Goal: Check status

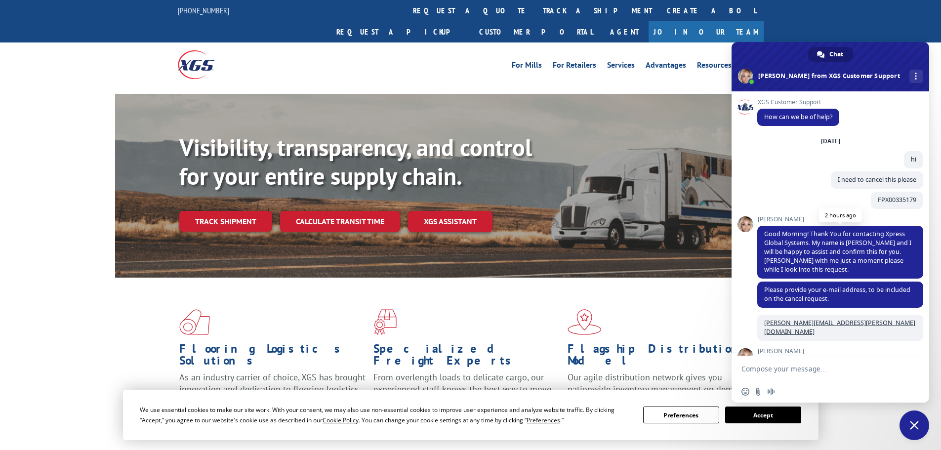
scroll to position [163, 0]
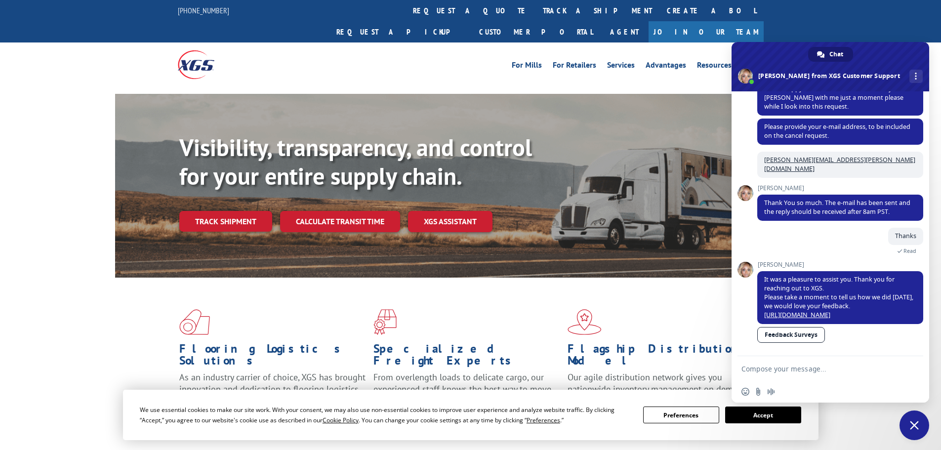
click at [820, 372] on textarea "Compose your message..." at bounding box center [820, 369] width 156 height 9
type textarea "hi"
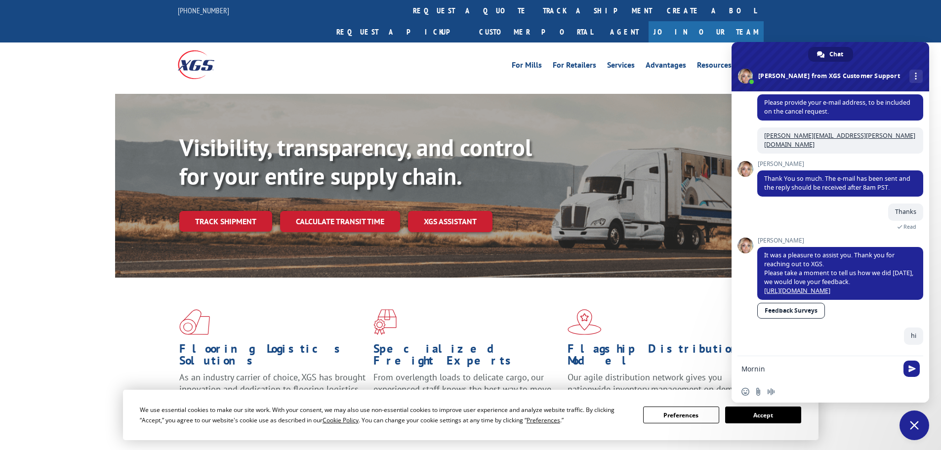
type textarea "Morning"
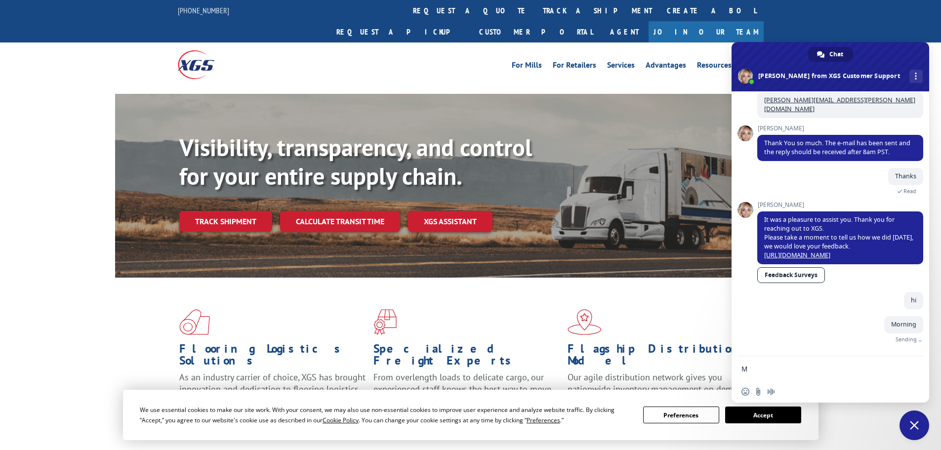
scroll to position [207, 0]
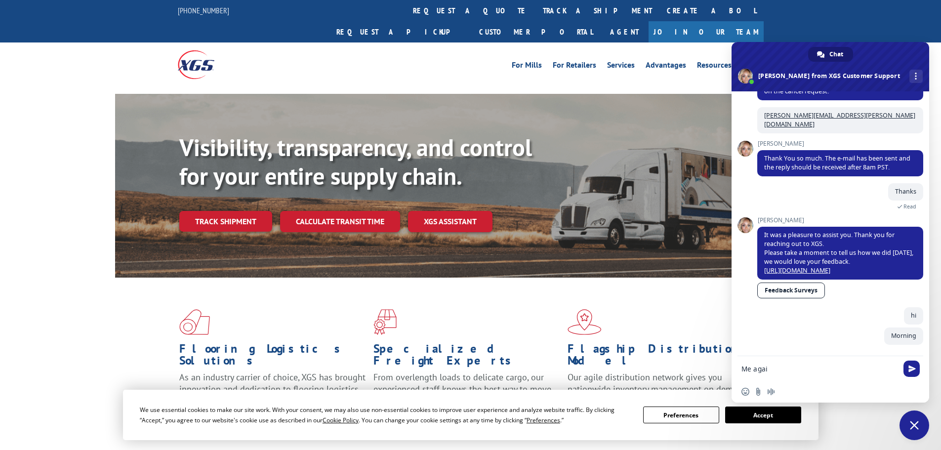
type textarea "Me again"
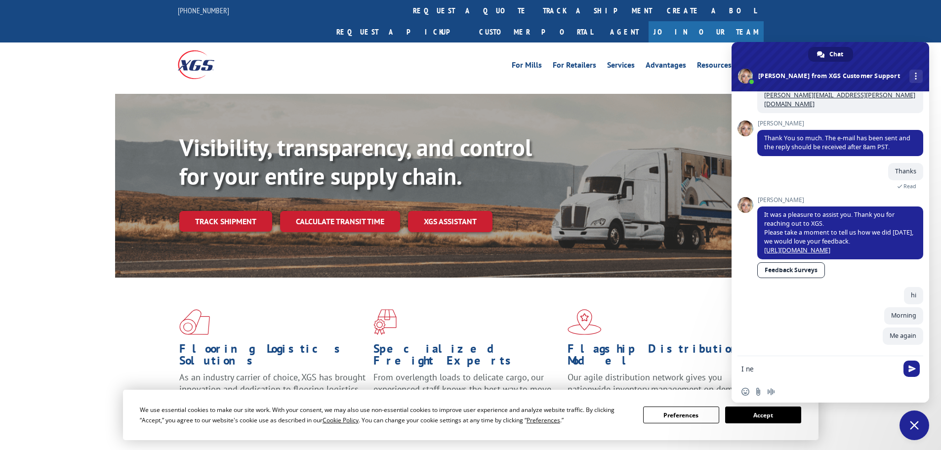
scroll to position [228, 0]
type textarea "I need to check some PU#"
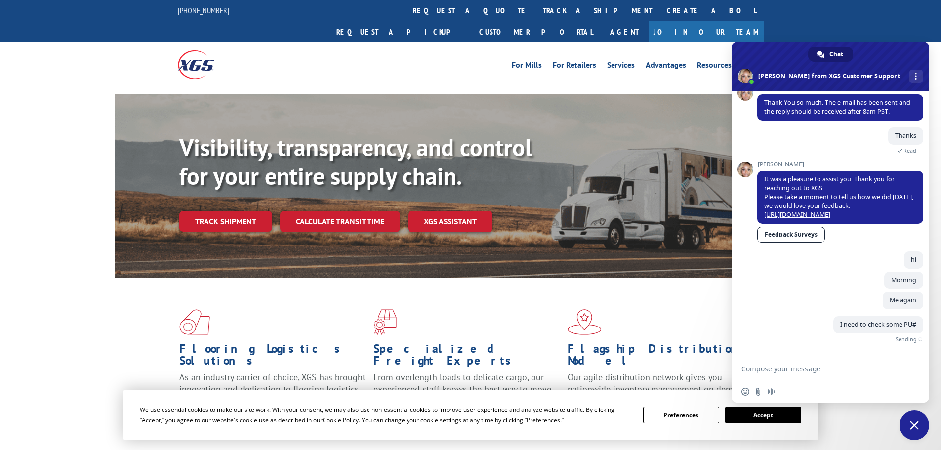
scroll to position [248, 0]
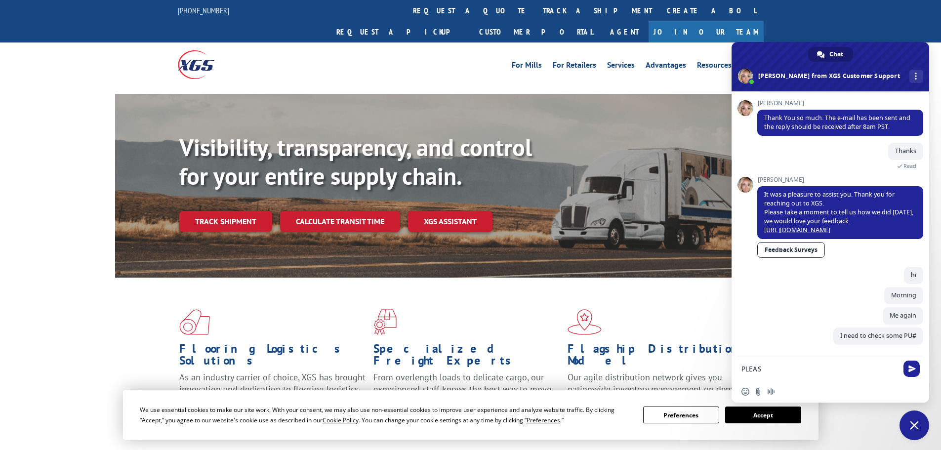
type textarea "PLEASE"
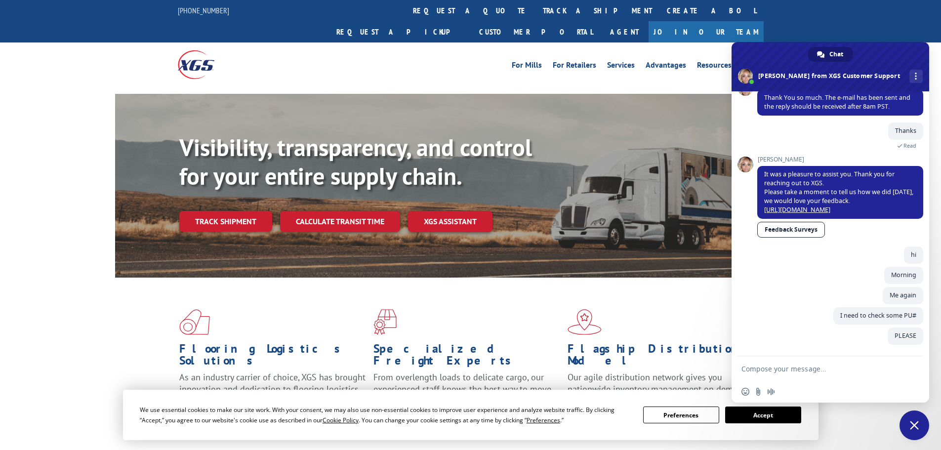
scroll to position [268, 0]
paste textarea "FPX00334712"
paste textarea "FPX00334770"
paste textarea "FPX00335002"
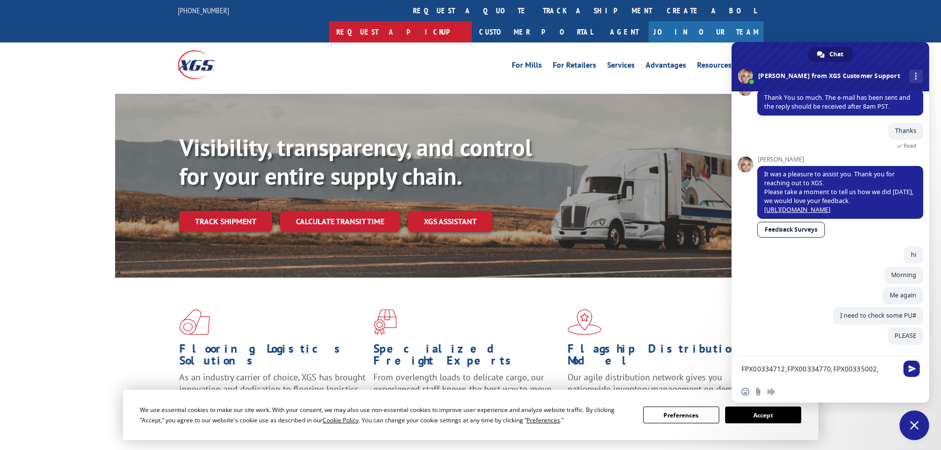
paste textarea "FPX00335252"
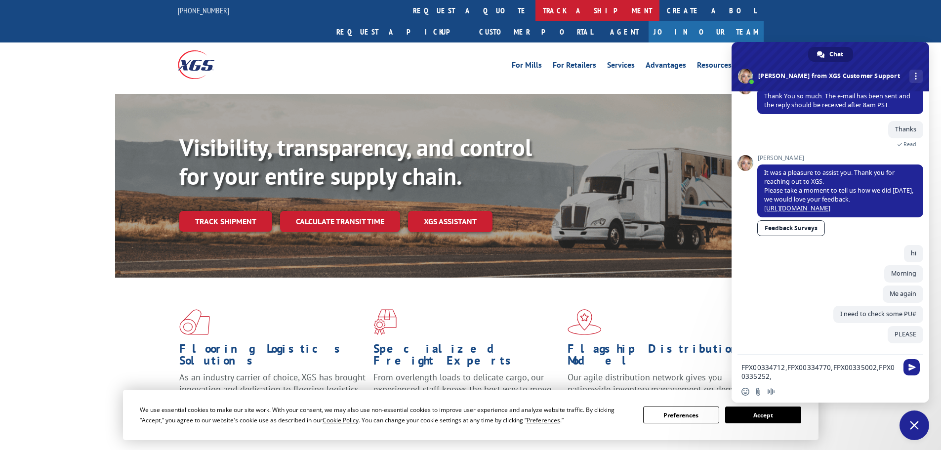
paste textarea "FPX00335258"
paste textarea "FPX00335260"
paste textarea "FPX00335261"
type textarea "FPX00334712,FPX00334770,FPX00335002,FPX00335252,FPX00335258,FPX00335260,FPX0033…"
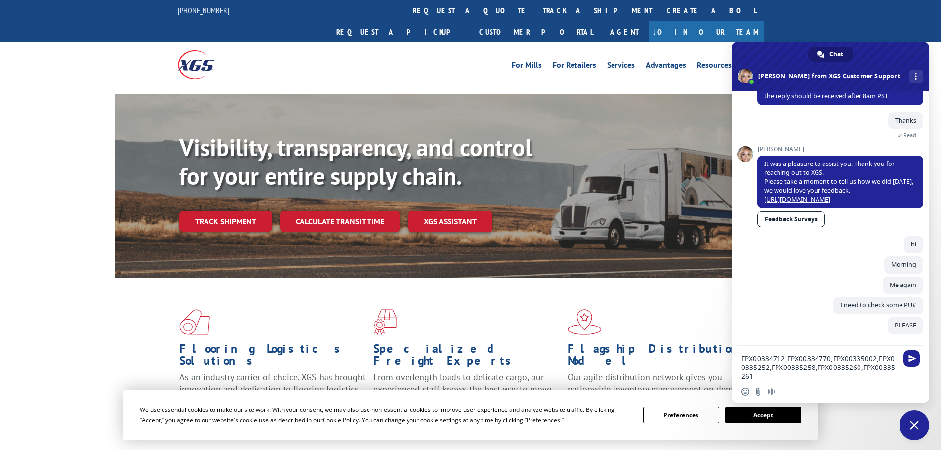
click at [857, 369] on textarea "FPX00334712,FPX00334770,FPX00335002,FPX00335252,FPX00335258,FPX00335260,FPX0033…" at bounding box center [820, 367] width 156 height 27
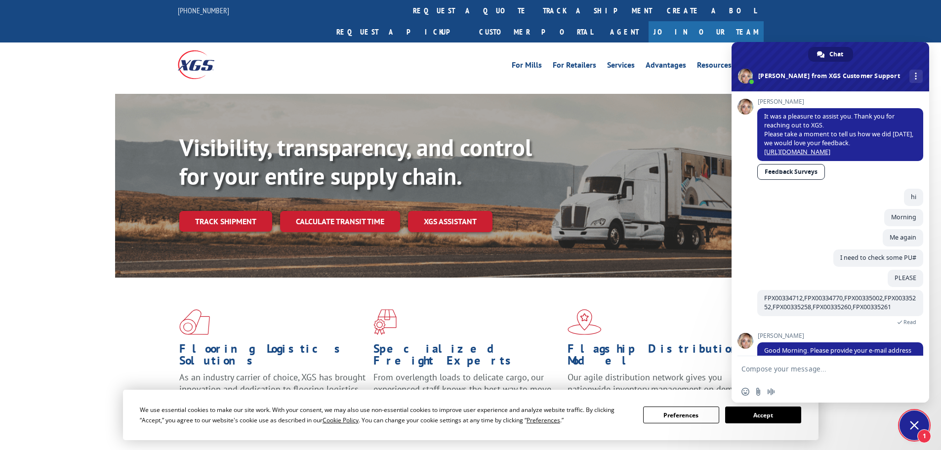
scroll to position [349, 0]
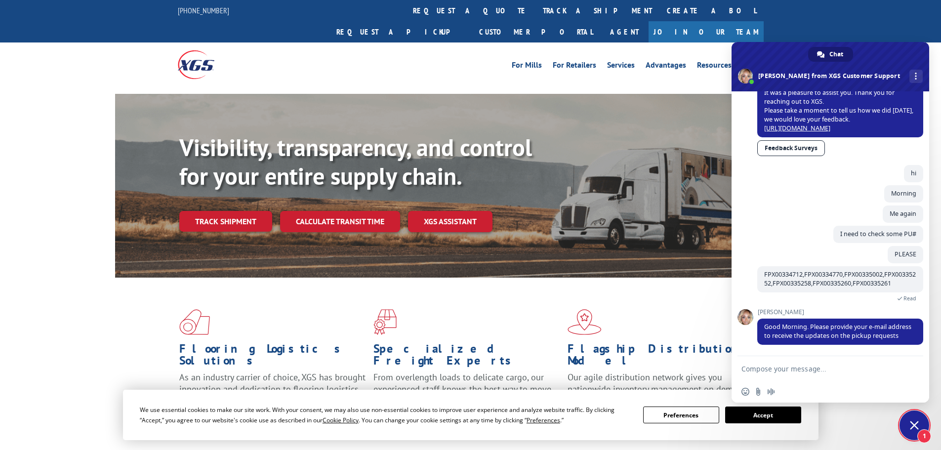
click at [782, 373] on textarea "Compose your message..." at bounding box center [820, 369] width 156 height 9
click at [782, 370] on textarea "Compose your message..." at bounding box center [820, 369] width 156 height 9
type textarea "[PERSON_NAME][EMAIL_ADDRESS][PERSON_NAME][DOMAIN_NAME]"
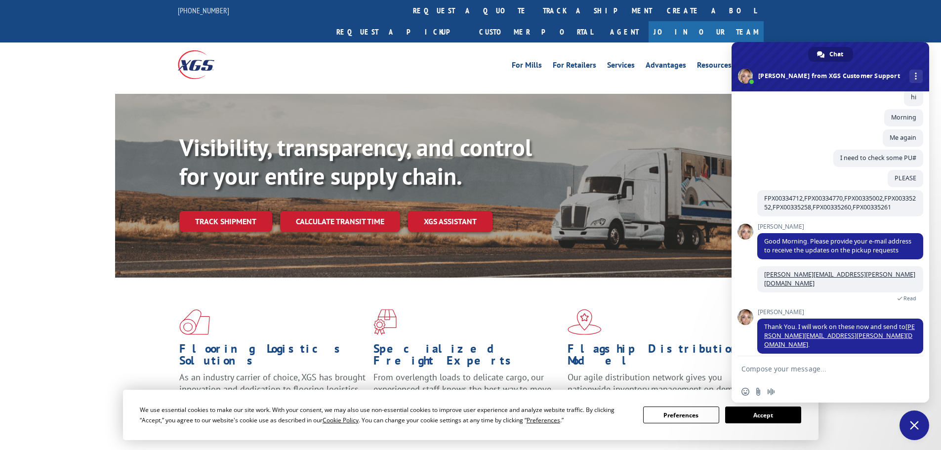
scroll to position [502, 0]
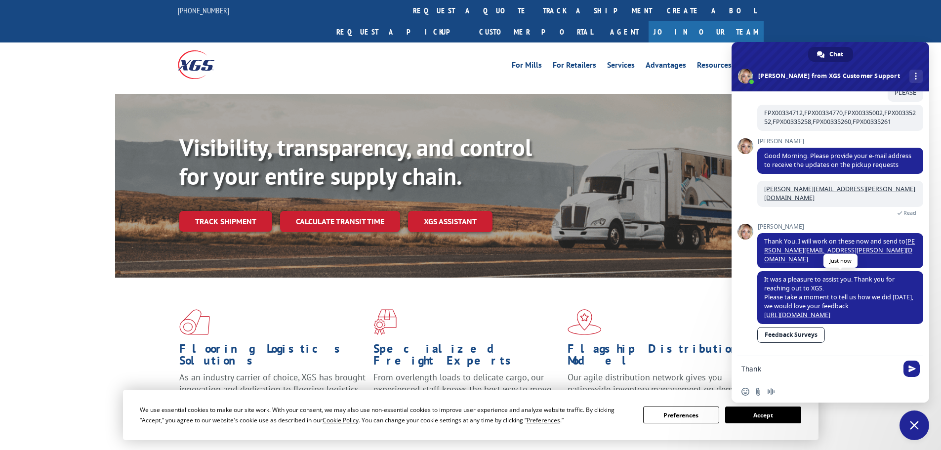
type textarea "Thanks"
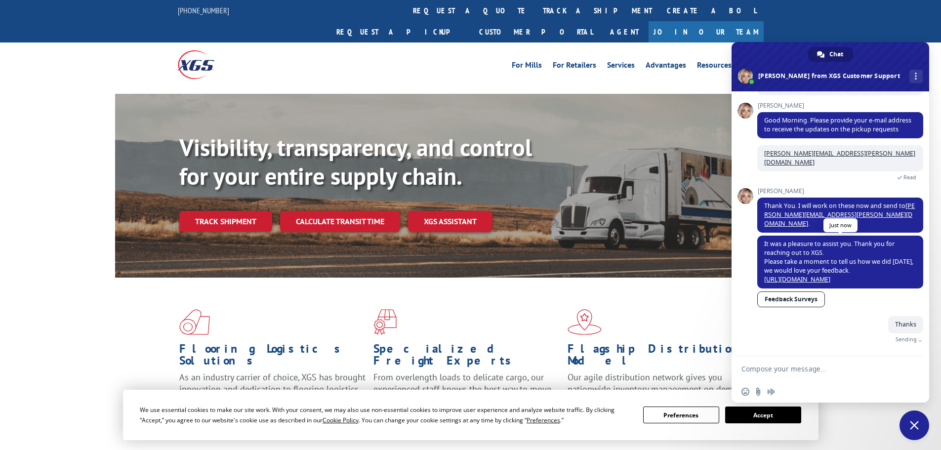
scroll to position [526, 0]
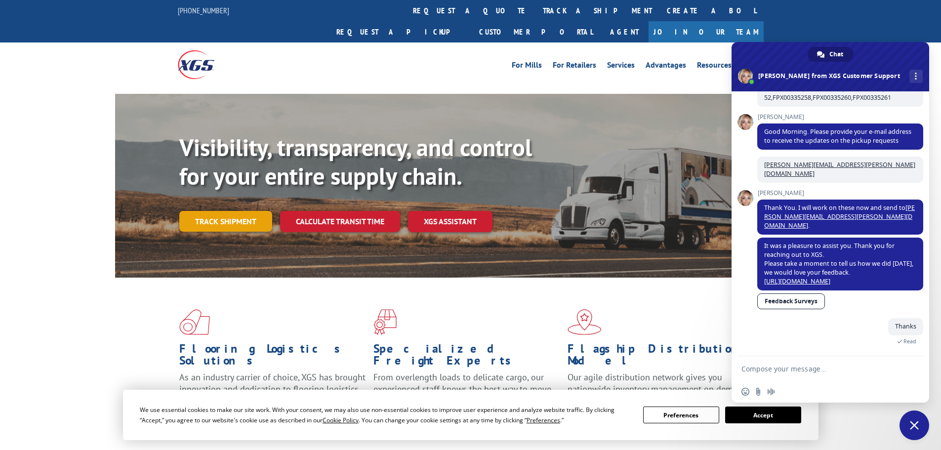
click at [241, 211] on link "Track shipment" at bounding box center [225, 221] width 93 height 21
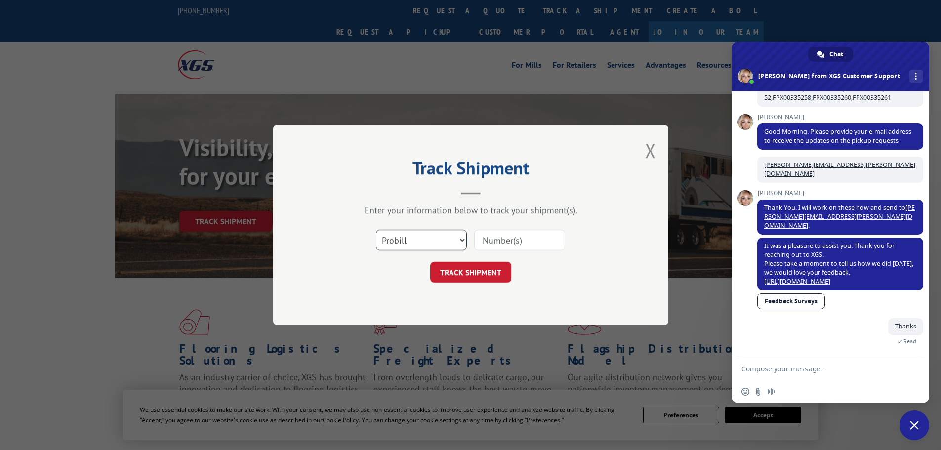
click at [459, 240] on select "Select category... Probill BOL PO" at bounding box center [421, 240] width 91 height 21
select select "bol"
click at [376, 230] on select "Select category... Probill BOL PO" at bounding box center [421, 240] width 91 height 21
click at [514, 241] on input at bounding box center [519, 240] width 91 height 21
click at [503, 240] on input at bounding box center [519, 240] width 91 height 21
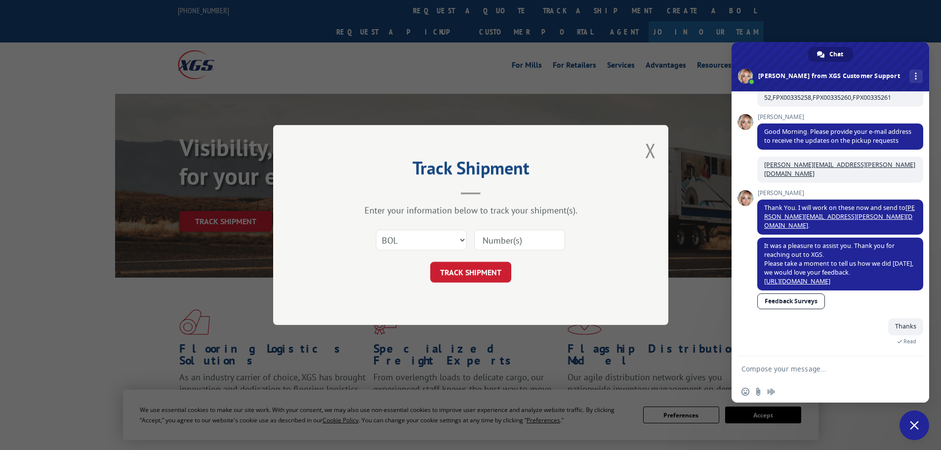
paste input "FPX00334712"
type input "FPX00334712"
click at [466, 269] on button "TRACK SHIPMENT" at bounding box center [470, 272] width 81 height 21
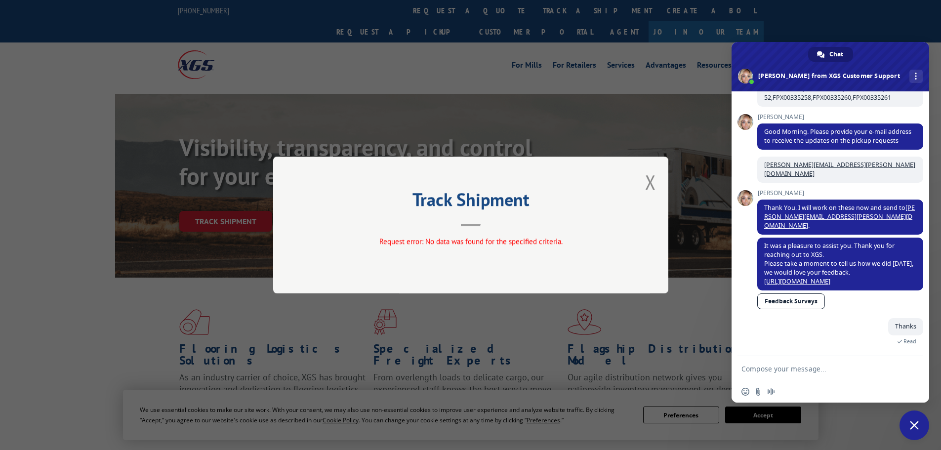
click at [650, 183] on button "Close modal" at bounding box center [650, 182] width 11 height 26
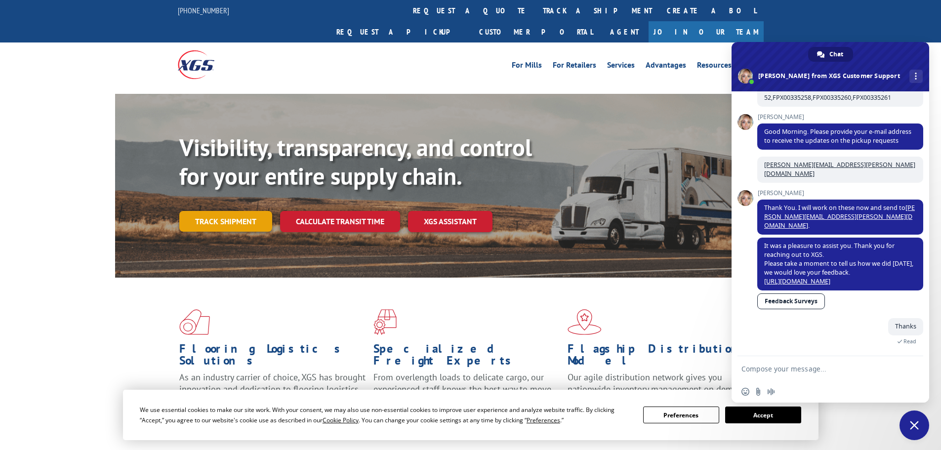
click at [230, 211] on link "Track shipment" at bounding box center [225, 221] width 93 height 21
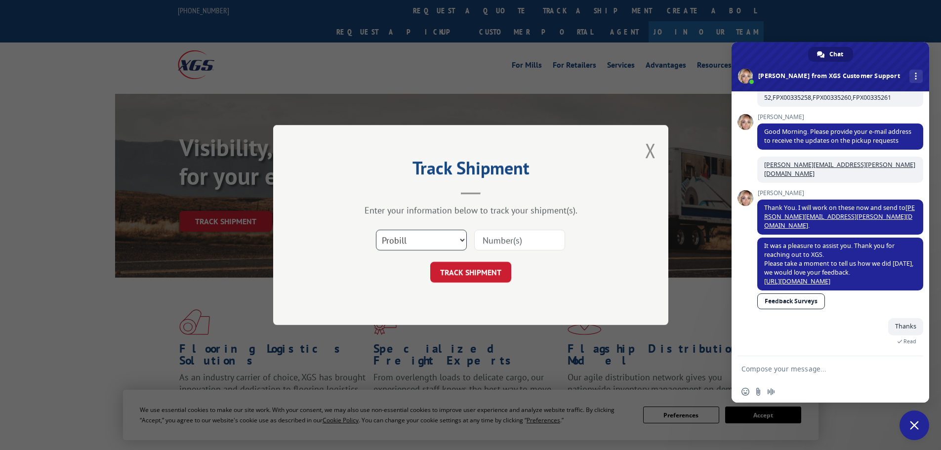
click at [440, 240] on select "Select category... Probill BOL PO" at bounding box center [421, 240] width 91 height 21
select select "bol"
click at [376, 230] on select "Select category... Probill BOL PO" at bounding box center [421, 240] width 91 height 21
click at [485, 241] on input at bounding box center [519, 240] width 91 height 21
paste input "FPX00334770"
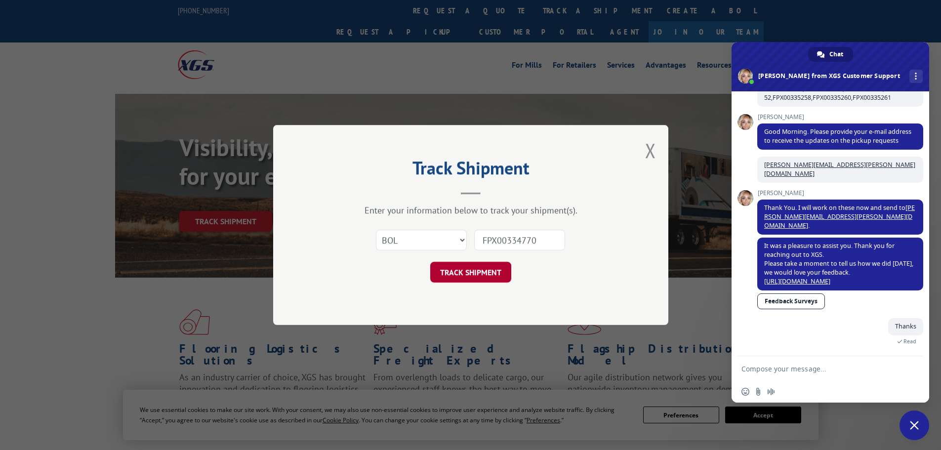
type input "FPX00334770"
click at [466, 274] on button "TRACK SHIPMENT" at bounding box center [470, 272] width 81 height 21
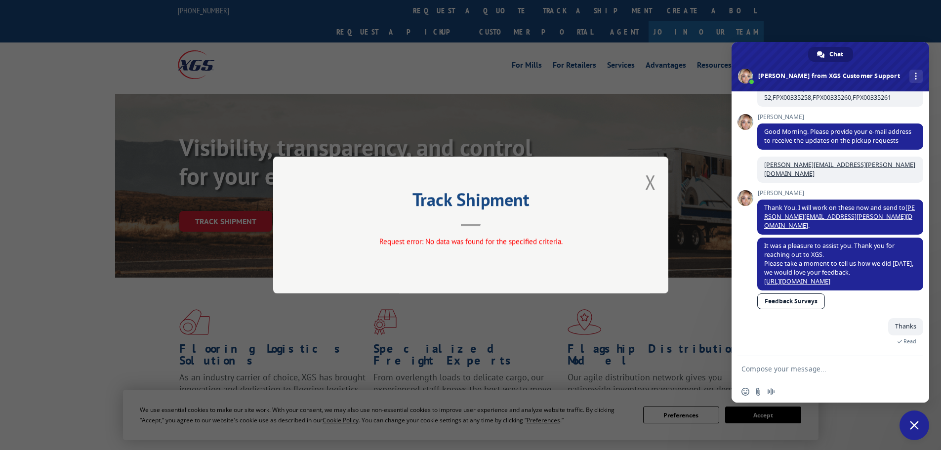
click at [657, 177] on div "Track Shipment Request error: No data was found for the specified criteria." at bounding box center [470, 225] width 395 height 137
click at [646, 180] on button "Close modal" at bounding box center [650, 182] width 11 height 26
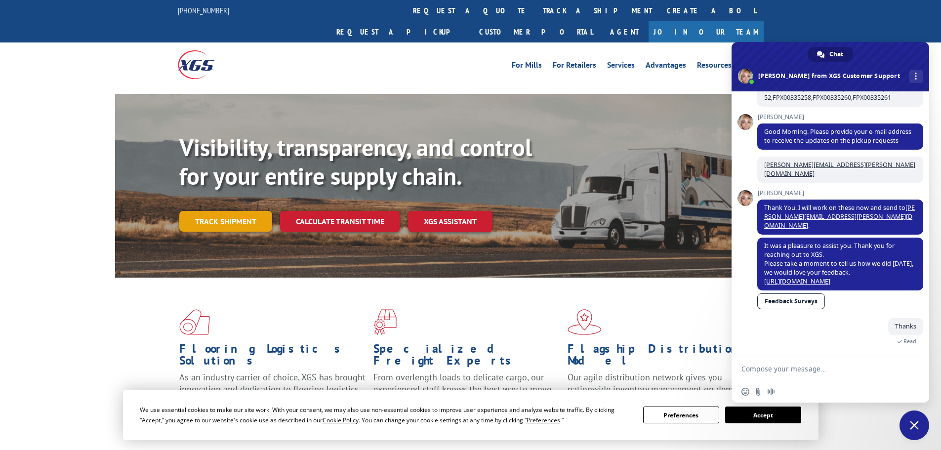
click at [214, 211] on link "Track shipment" at bounding box center [225, 221] width 93 height 21
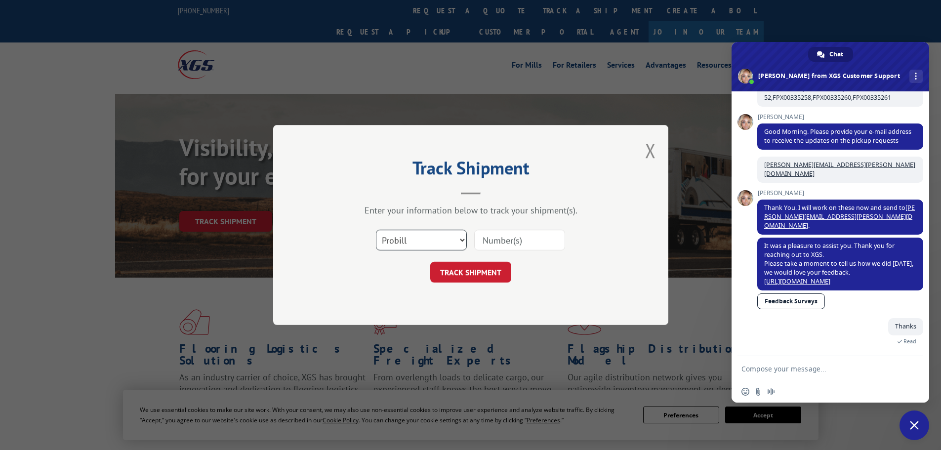
click at [462, 238] on select "Select category... Probill BOL PO" at bounding box center [421, 240] width 91 height 21
select select "bol"
click at [376, 230] on select "Select category... Probill BOL PO" at bounding box center [421, 240] width 91 height 21
click at [506, 239] on input at bounding box center [519, 240] width 91 height 21
paste input "FPX00335002"
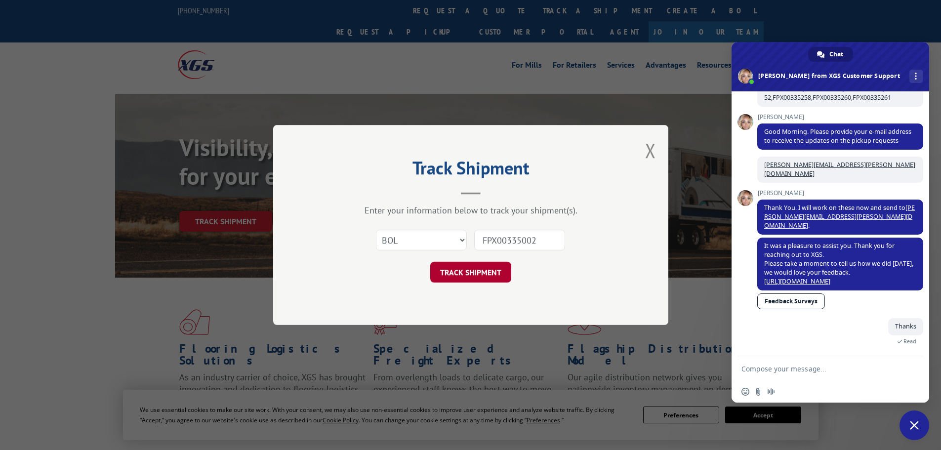
type input "FPX00335002"
click at [489, 275] on button "TRACK SHIPMENT" at bounding box center [470, 272] width 81 height 21
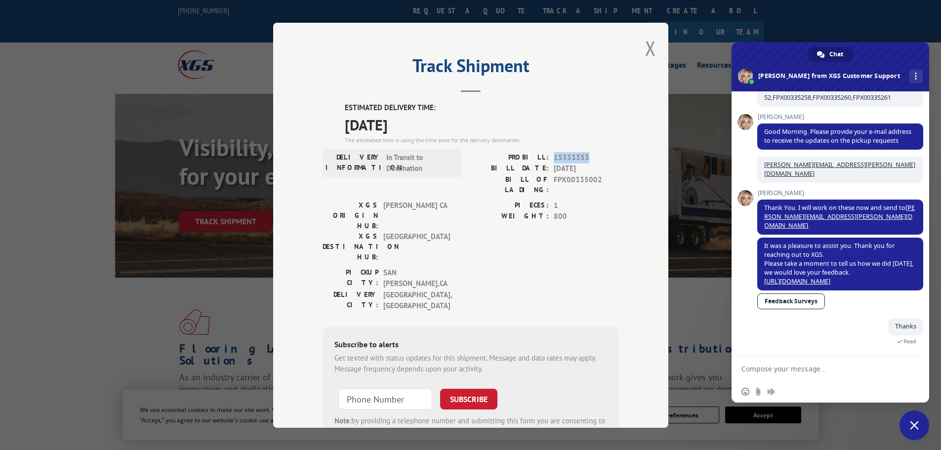
drag, startPoint x: 585, startPoint y: 156, endPoint x: 550, endPoint y: 152, distance: 34.8
click at [554, 152] on span "15333353" at bounding box center [586, 157] width 65 height 11
copy span "15333353"
drag, startPoint x: 645, startPoint y: 53, endPoint x: 420, endPoint y: 3, distance: 229.9
click at [645, 53] on button "Close modal" at bounding box center [650, 48] width 11 height 26
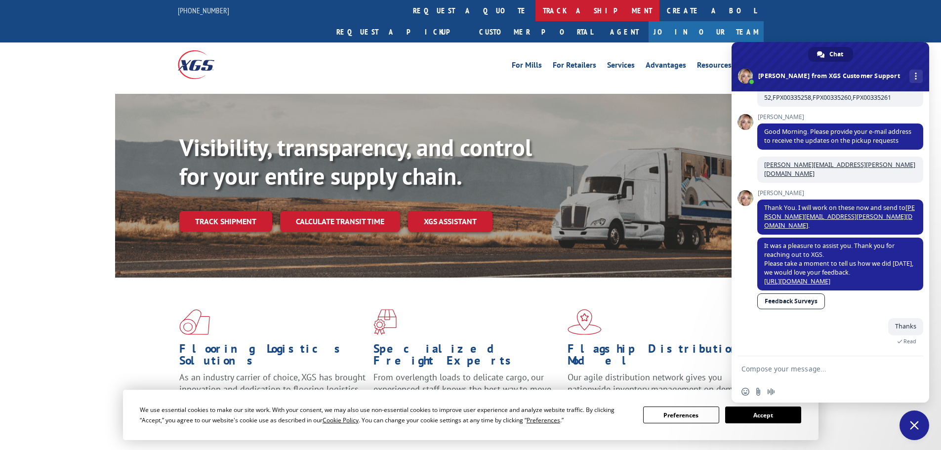
click at [536, 17] on link "track a shipment" at bounding box center [598, 10] width 124 height 21
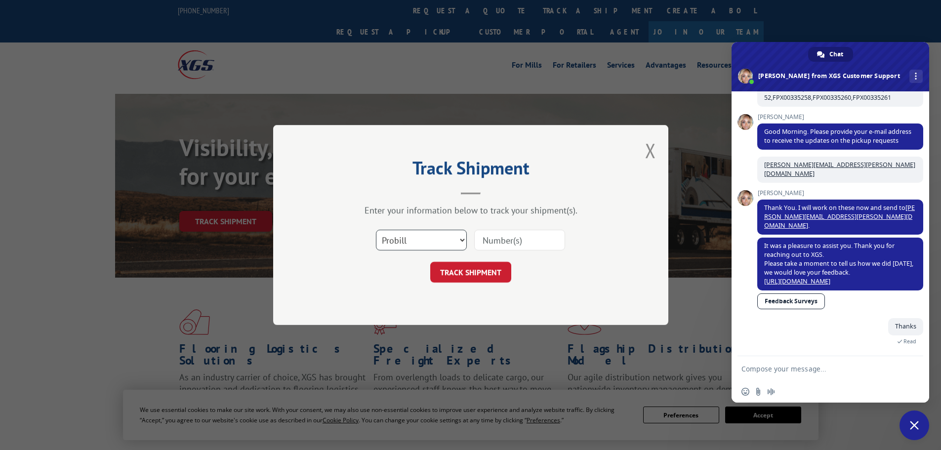
click at [457, 240] on select "Select category... Probill BOL PO" at bounding box center [421, 240] width 91 height 21
select select "bol"
click at [376, 230] on select "Select category... Probill BOL PO" at bounding box center [421, 240] width 91 height 21
click at [498, 235] on input at bounding box center [519, 240] width 91 height 21
paste input "FPX00335252"
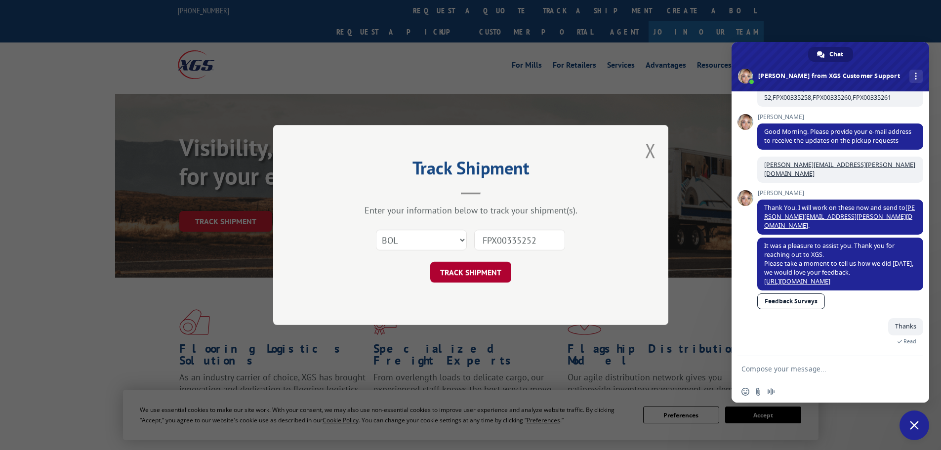
type input "FPX00335252"
click at [481, 273] on button "TRACK SHIPMENT" at bounding box center [470, 272] width 81 height 21
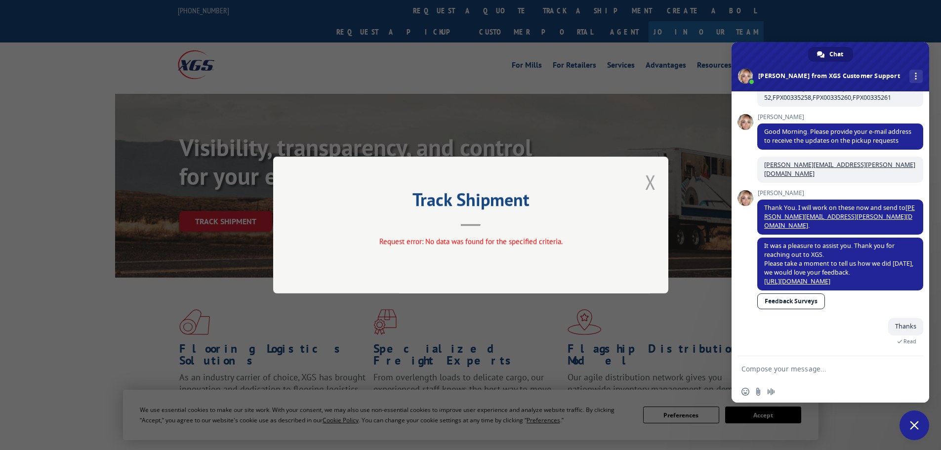
drag, startPoint x: 654, startPoint y: 186, endPoint x: 396, endPoint y: 5, distance: 315.4
click at [654, 187] on button "Close modal" at bounding box center [650, 182] width 11 height 26
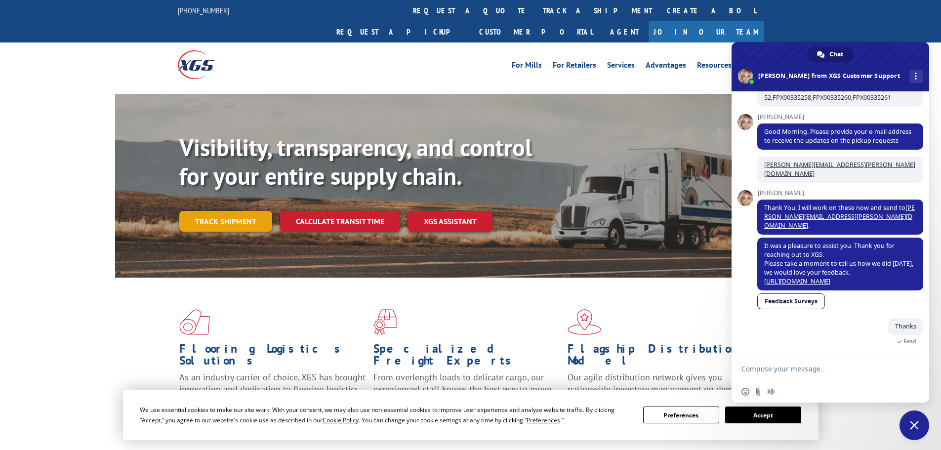
click at [232, 211] on link "Track shipment" at bounding box center [225, 221] width 93 height 21
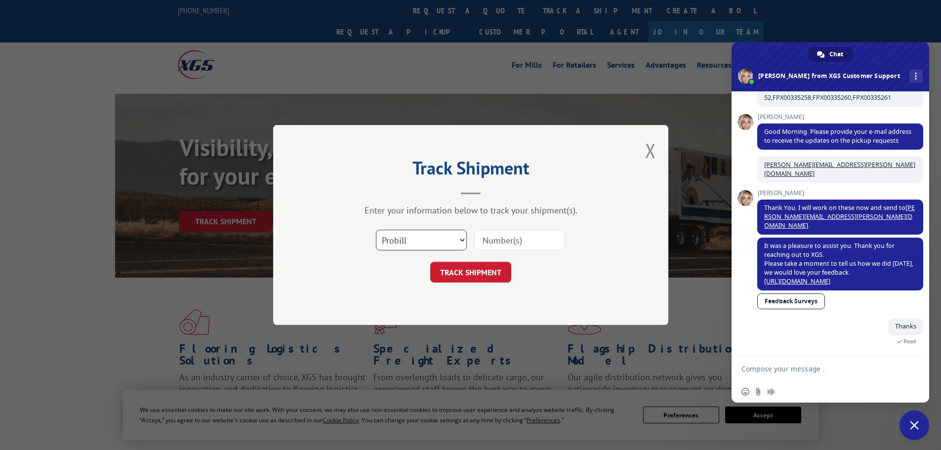
click at [430, 237] on select "Select category... Probill BOL PO" at bounding box center [421, 240] width 91 height 21
select select "bol"
click at [376, 230] on select "Select category... Probill BOL PO" at bounding box center [421, 240] width 91 height 21
click at [494, 240] on input at bounding box center [519, 240] width 91 height 21
paste input "FPX00335258"
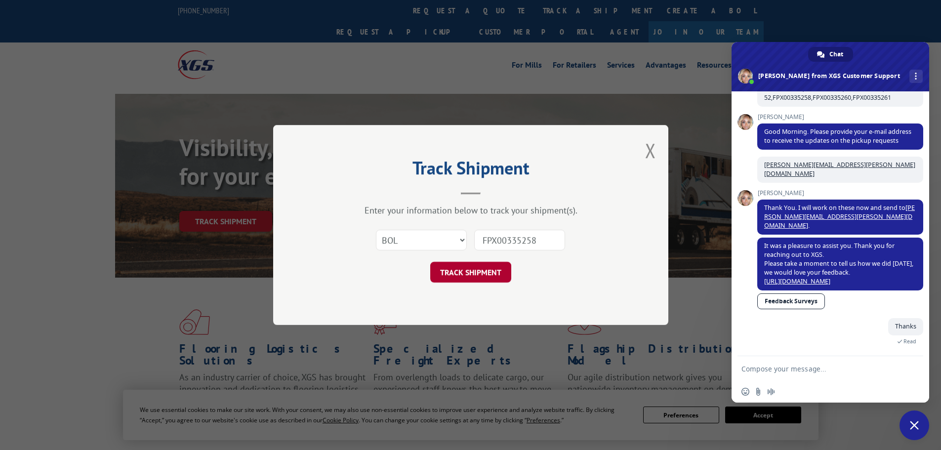
type input "FPX00335258"
click at [476, 267] on button "TRACK SHIPMENT" at bounding box center [470, 272] width 81 height 21
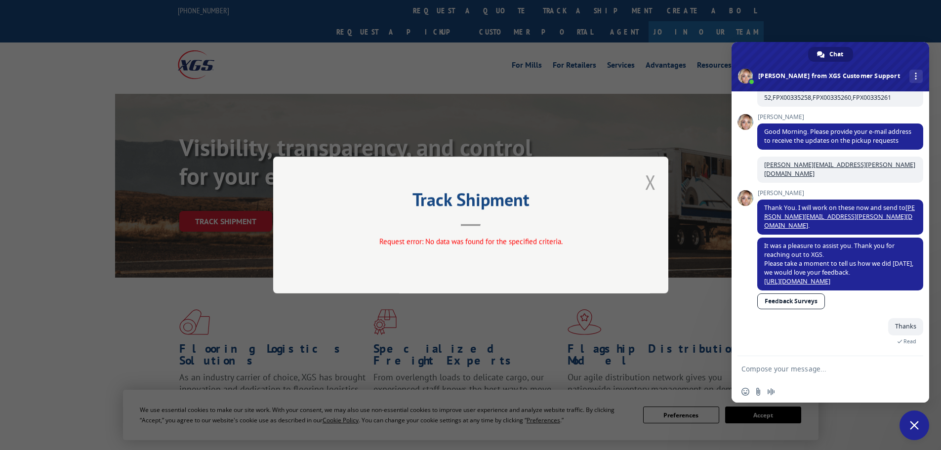
click at [650, 184] on button "Close modal" at bounding box center [650, 182] width 11 height 26
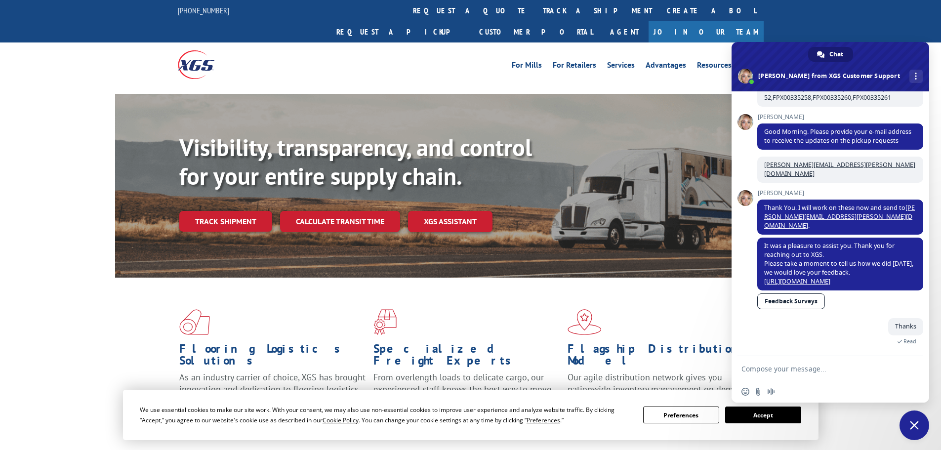
drag, startPoint x: 232, startPoint y: 201, endPoint x: 397, endPoint y: 300, distance: 192.3
click at [232, 211] on link "Track shipment" at bounding box center [225, 221] width 93 height 21
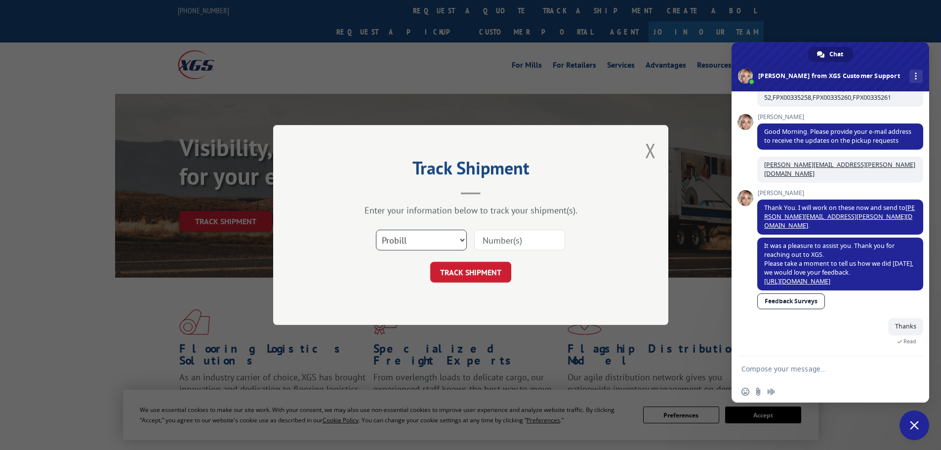
click at [444, 237] on select "Select category... Probill BOL PO" at bounding box center [421, 240] width 91 height 21
select select "bol"
click at [376, 230] on select "Select category... Probill BOL PO" at bounding box center [421, 240] width 91 height 21
click at [497, 242] on input at bounding box center [519, 240] width 91 height 21
paste input "FPX00335260"
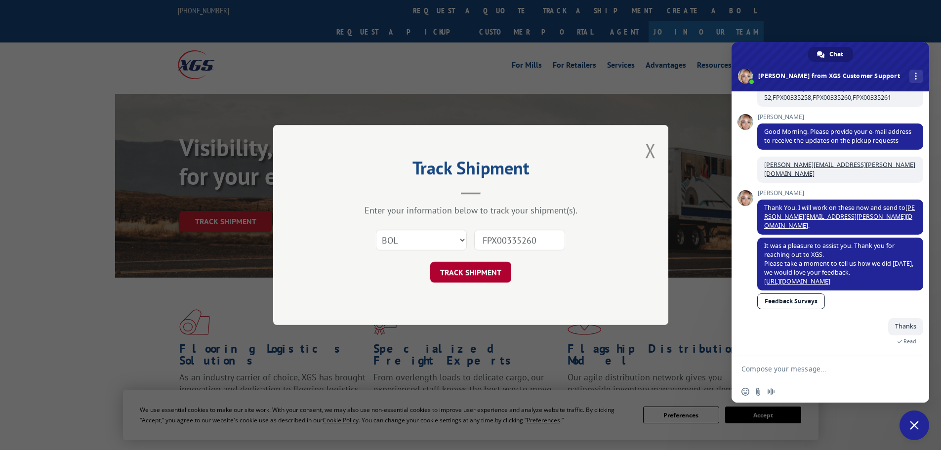
type input "FPX00335260"
click at [491, 269] on button "TRACK SHIPMENT" at bounding box center [470, 272] width 81 height 21
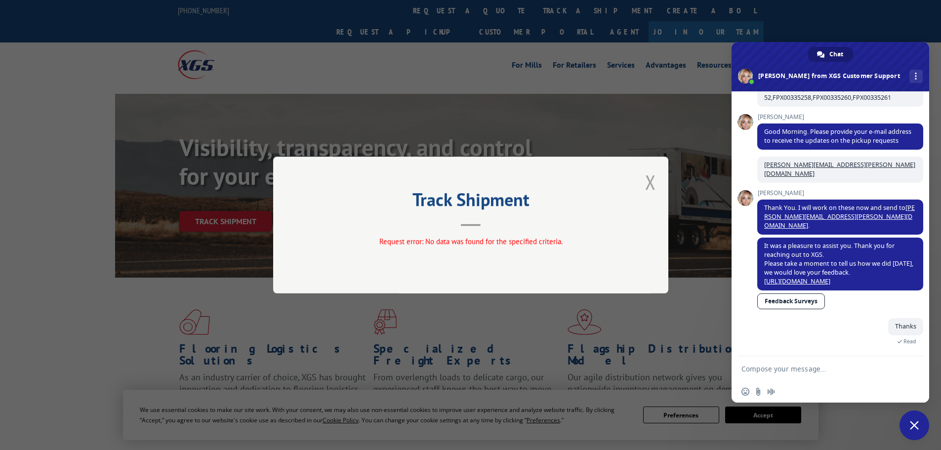
click at [648, 186] on button "Close modal" at bounding box center [650, 182] width 11 height 26
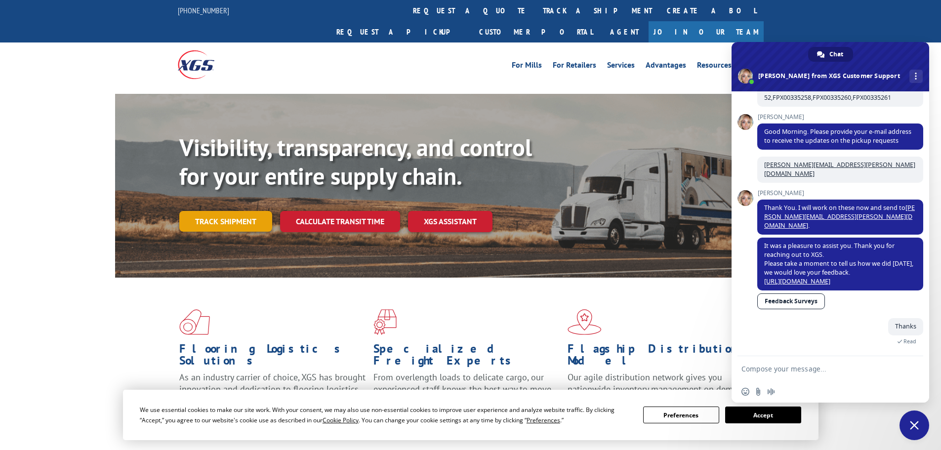
click at [227, 211] on link "Track shipment" at bounding box center [225, 221] width 93 height 21
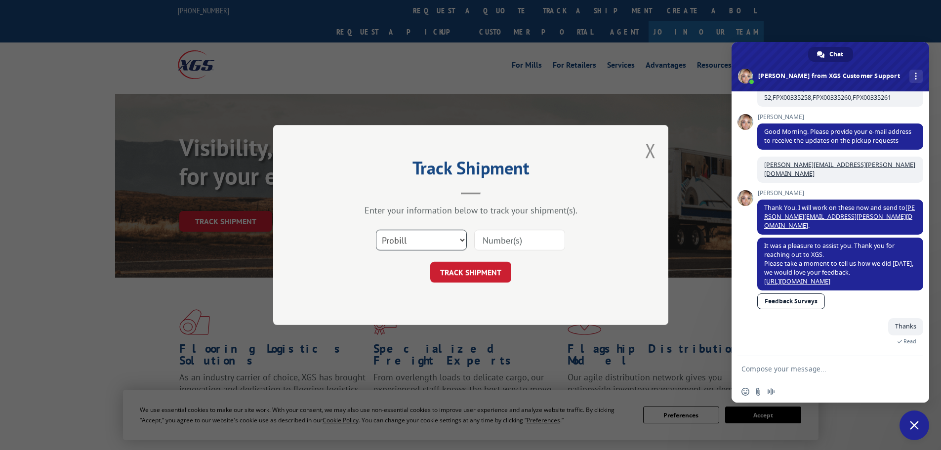
click at [440, 249] on select "Select category... Probill BOL PO" at bounding box center [421, 240] width 91 height 21
select select "bol"
click at [376, 230] on select "Select category... Probill BOL PO" at bounding box center [421, 240] width 91 height 21
click at [504, 248] on input at bounding box center [519, 240] width 91 height 21
paste input "FPX00335261"
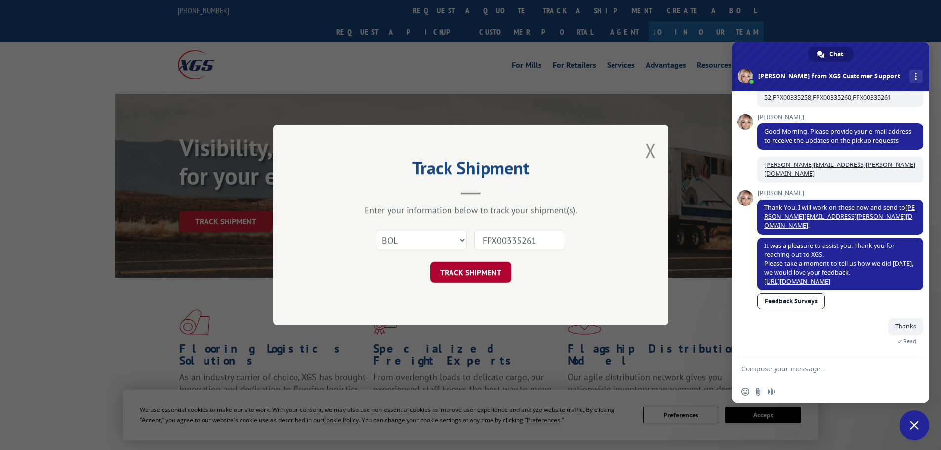
type input "FPX00335261"
click at [473, 271] on button "TRACK SHIPMENT" at bounding box center [470, 272] width 81 height 21
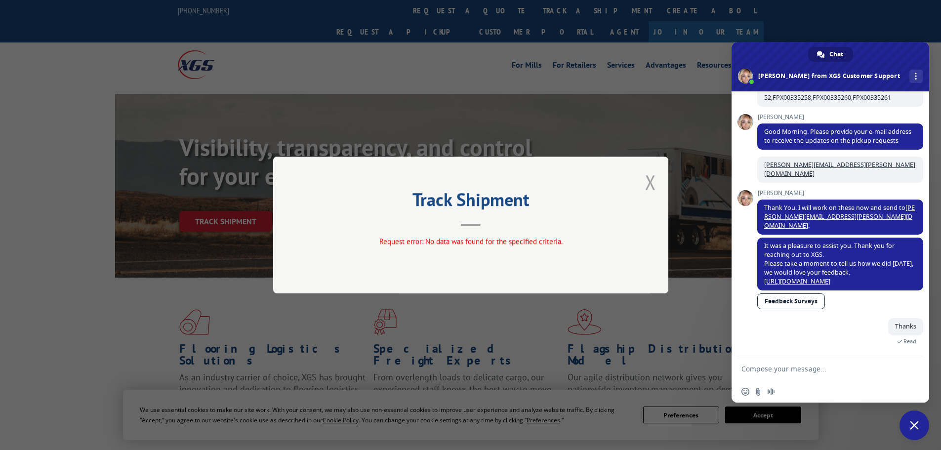
click at [653, 180] on button "Close modal" at bounding box center [650, 182] width 11 height 26
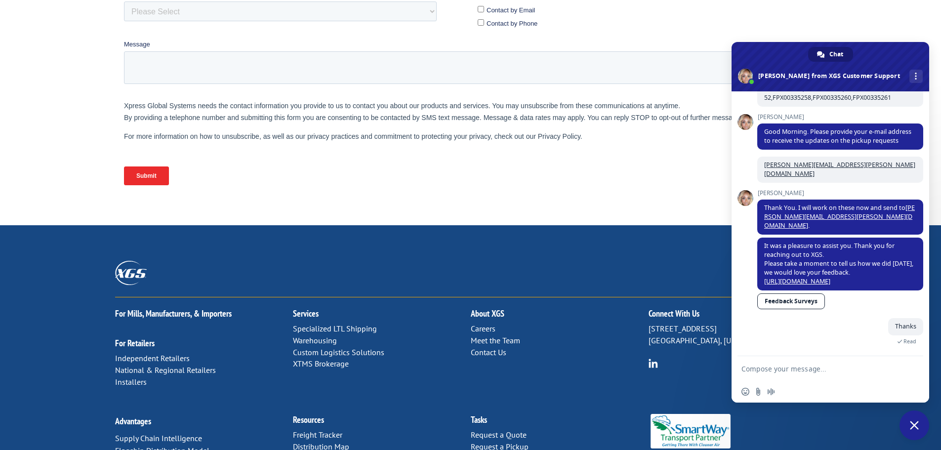
scroll to position [406, 0]
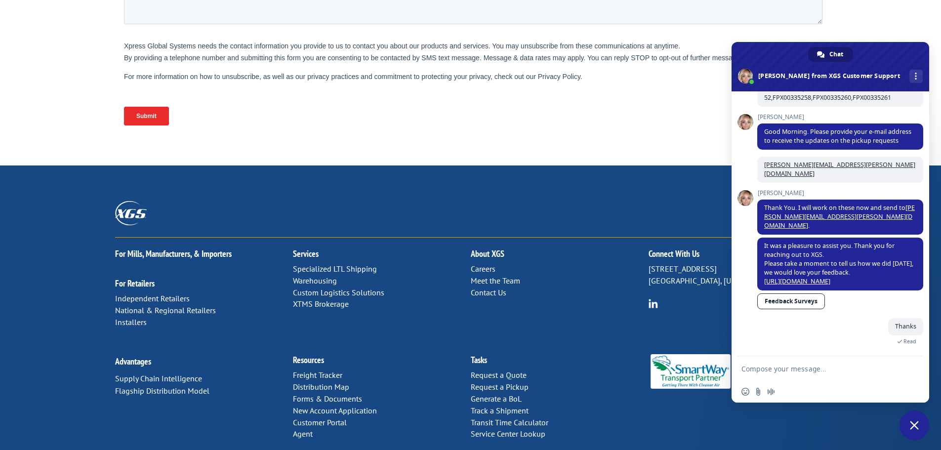
click at [913, 423] on span "Close chat" at bounding box center [914, 425] width 9 height 9
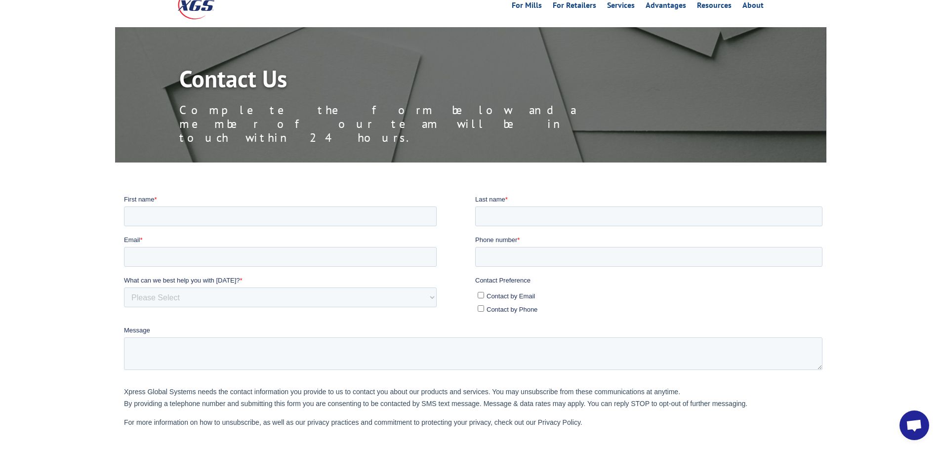
scroll to position [0, 0]
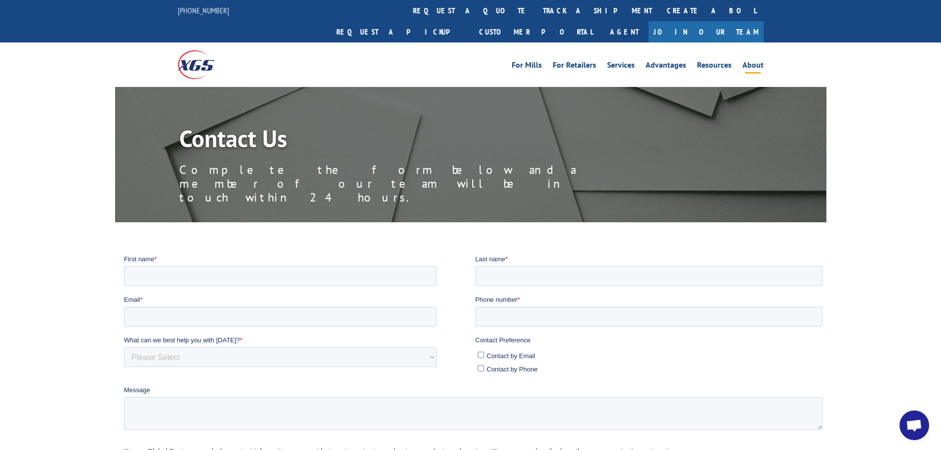
click at [749, 61] on link "About" at bounding box center [753, 66] width 21 height 11
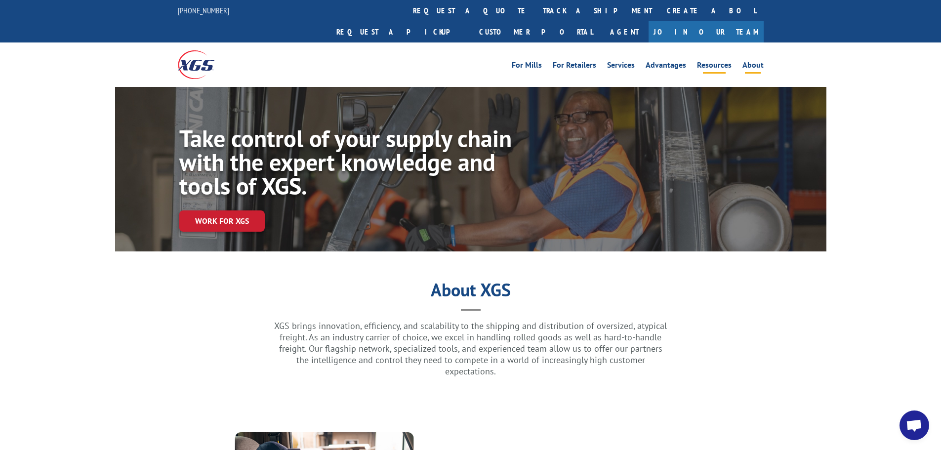
click at [709, 61] on link "Resources" at bounding box center [714, 66] width 35 height 11
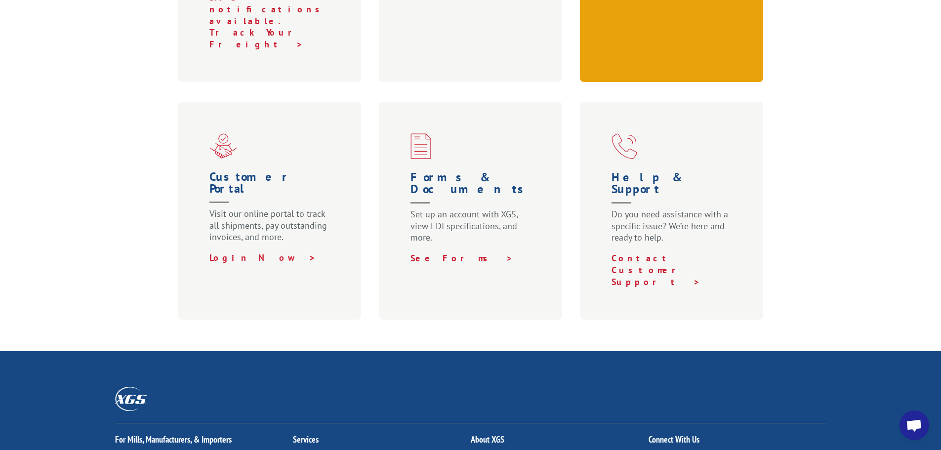
scroll to position [526, 0]
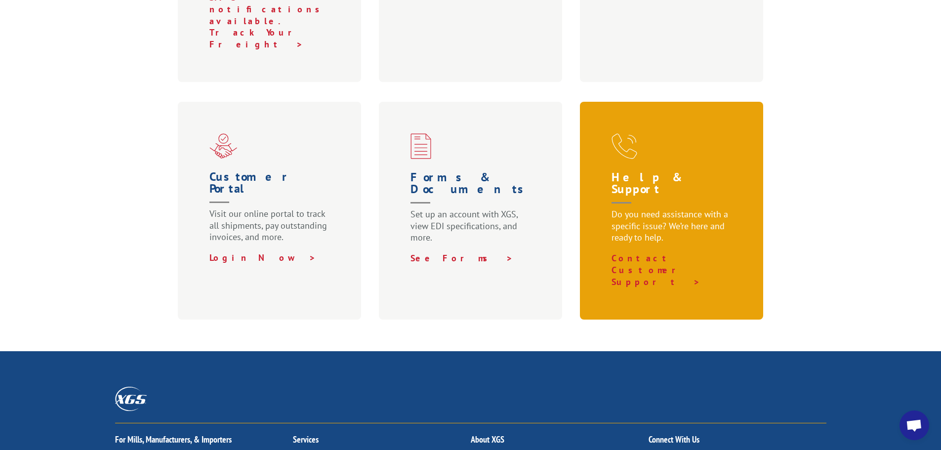
click at [699, 102] on div "Help & Support Do you need assistance with a specific issue? We’re here and rea…" at bounding box center [672, 211] width 184 height 218
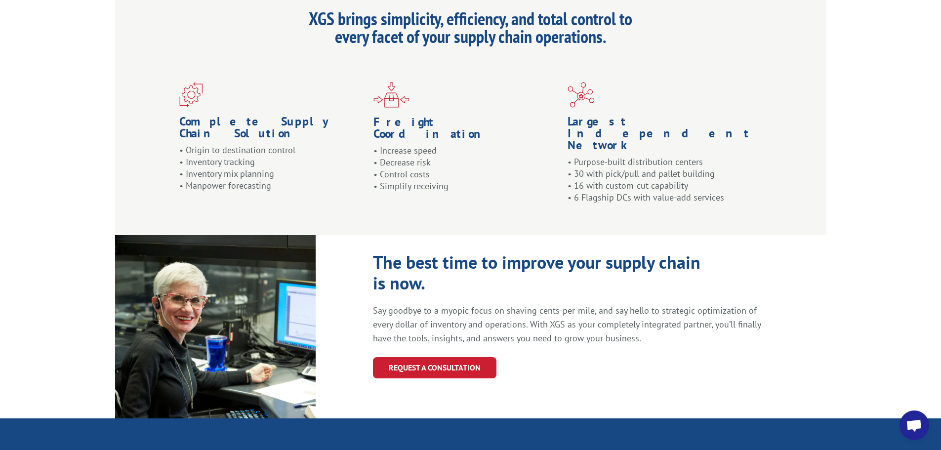
scroll to position [889, 0]
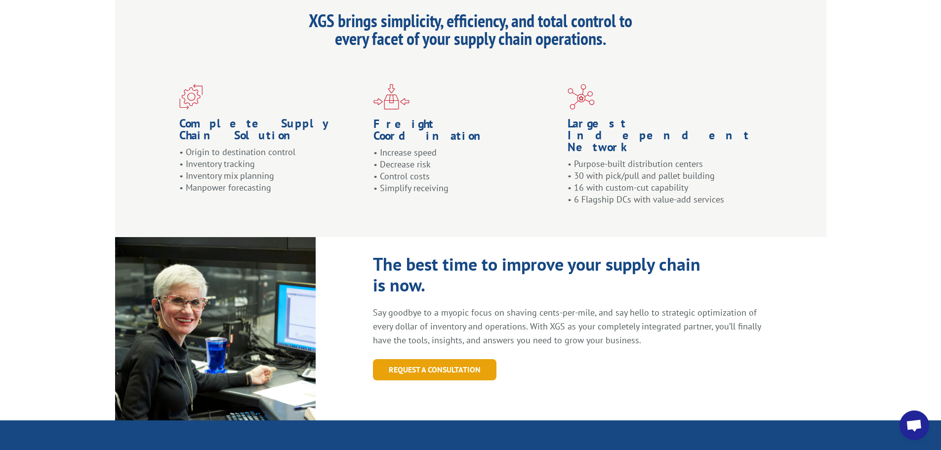
click at [392, 359] on link "REQUEST A CONSULTATION" at bounding box center [435, 369] width 124 height 21
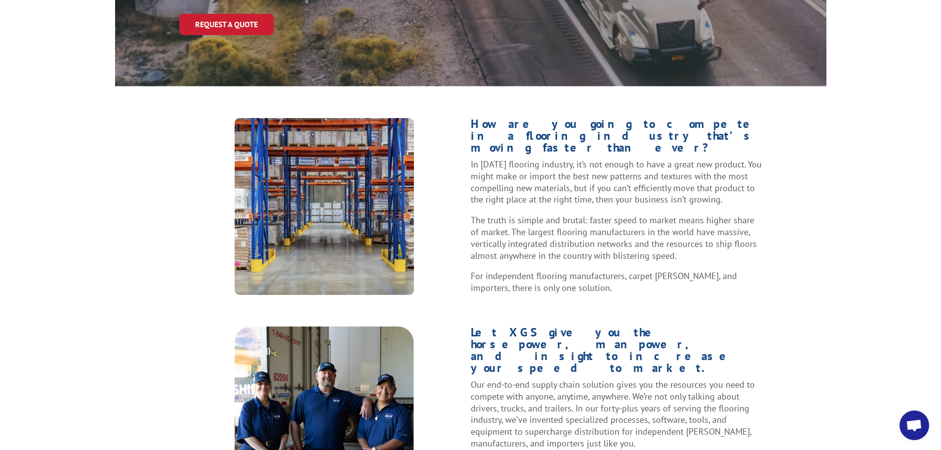
scroll to position [0, 0]
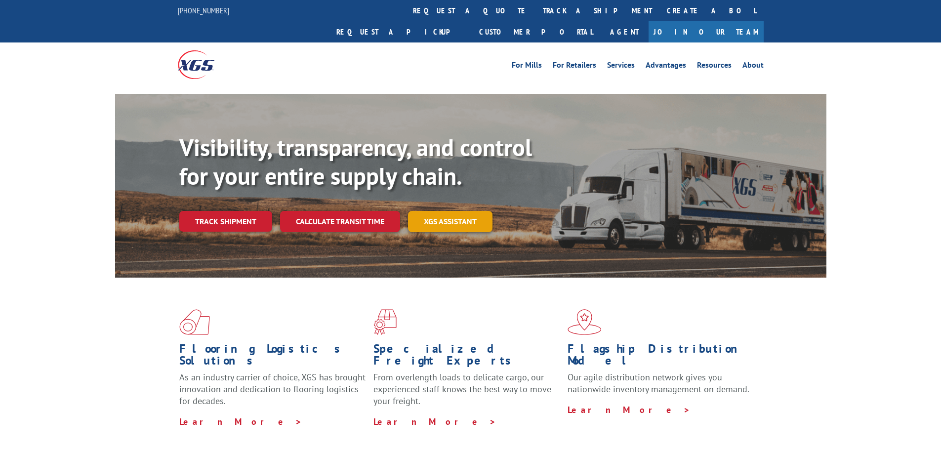
click at [445, 211] on link "XGS ASSISTANT" at bounding box center [450, 221] width 84 height 21
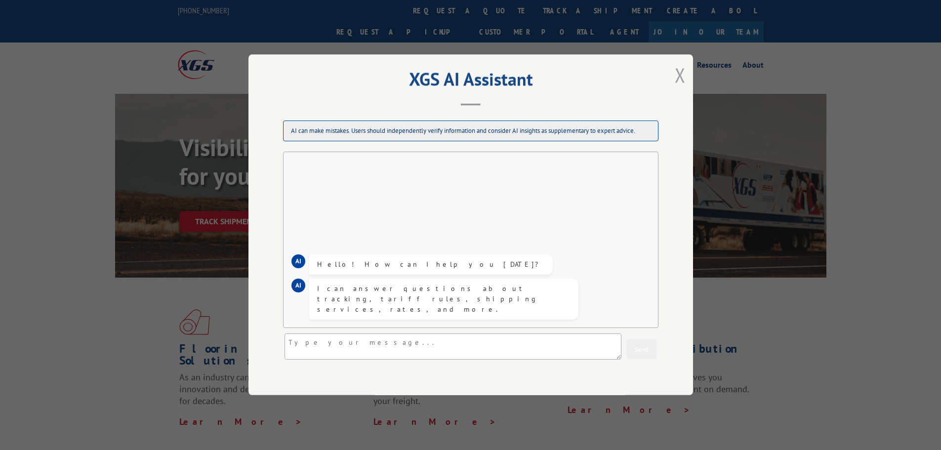
click at [679, 77] on button "Close modal" at bounding box center [680, 75] width 11 height 26
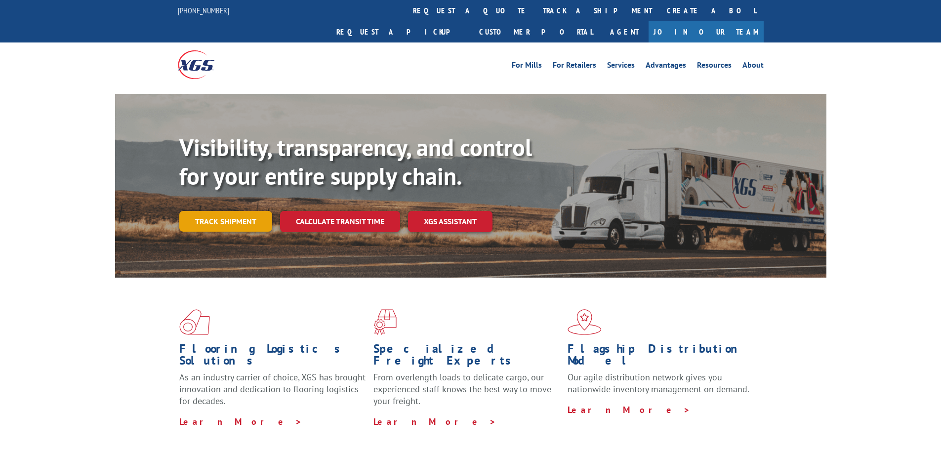
click at [238, 211] on link "Track shipment" at bounding box center [225, 221] width 93 height 21
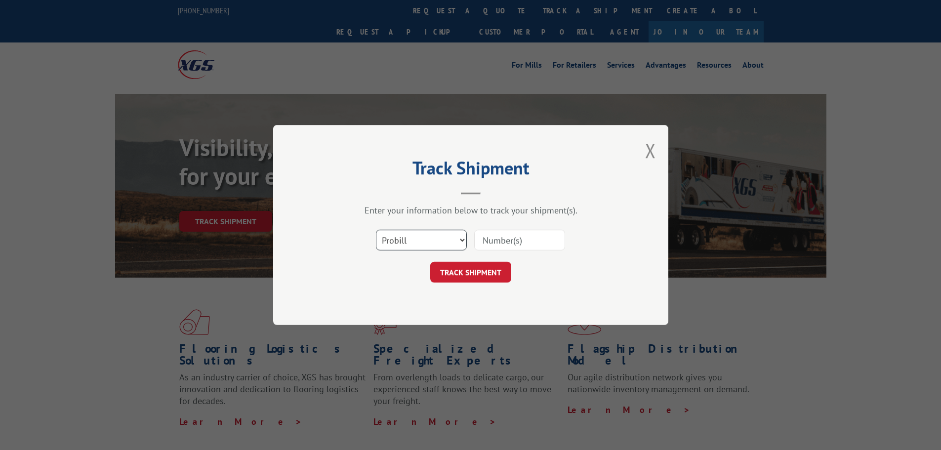
click at [451, 247] on select "Select category... Probill BOL PO" at bounding box center [421, 240] width 91 height 21
click at [429, 247] on select "Select category... Probill BOL PO" at bounding box center [421, 240] width 91 height 21
select select "po"
click at [376, 230] on select "Select category... Probill BOL PO" at bounding box center [421, 240] width 91 height 21
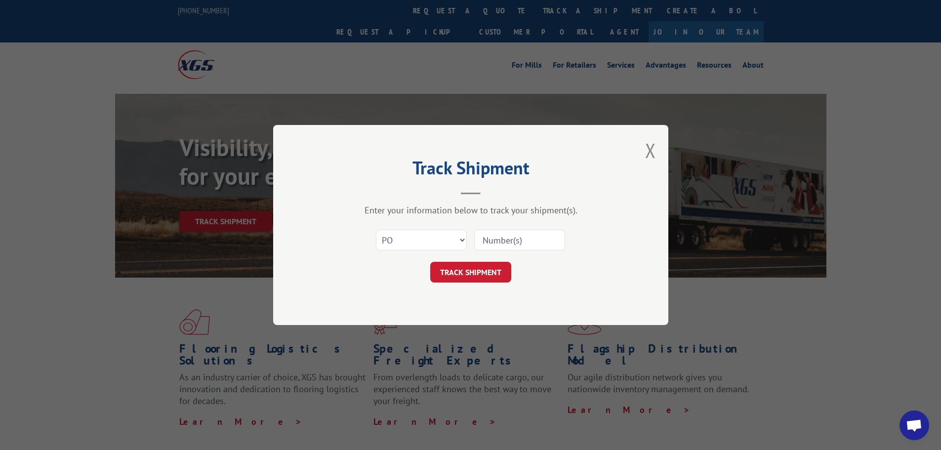
click at [509, 236] on input at bounding box center [519, 240] width 91 height 21
paste input "W730090"
type input "W730090"
click at [482, 269] on button "TRACK SHIPMENT" at bounding box center [470, 272] width 81 height 21
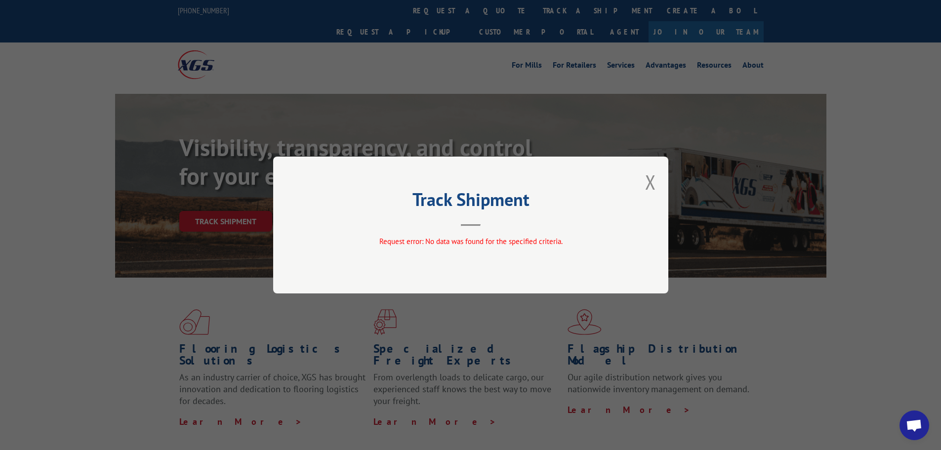
click at [658, 176] on div "Track Shipment Request error: No data was found for the specified criteria." at bounding box center [470, 225] width 395 height 137
click at [651, 180] on button "Close modal" at bounding box center [650, 182] width 11 height 26
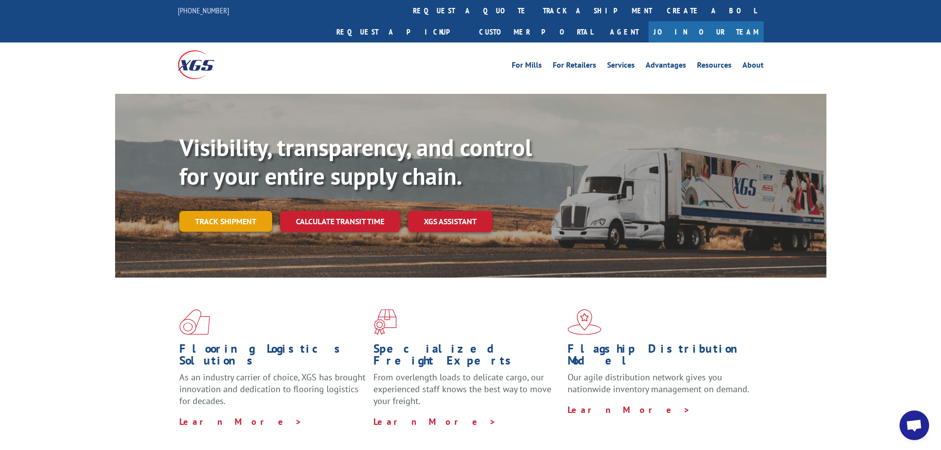
click at [231, 211] on link "Track shipment" at bounding box center [225, 221] width 93 height 21
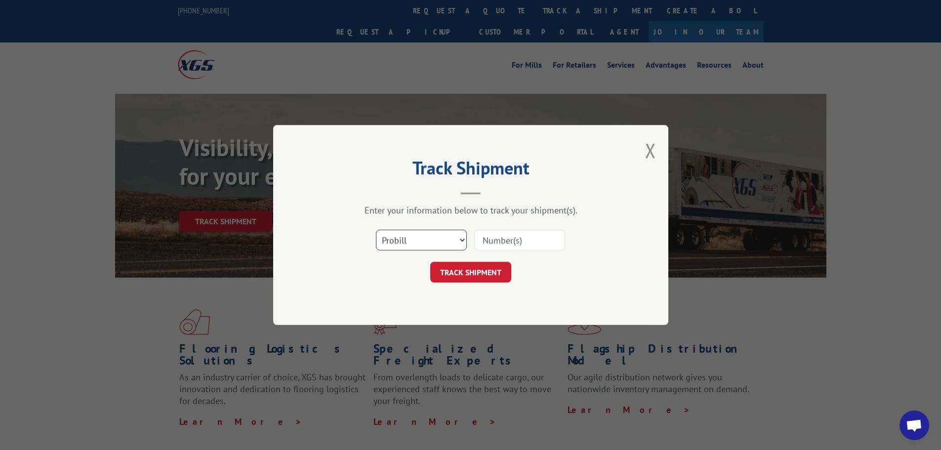
click at [403, 239] on select "Select category... Probill BOL PO" at bounding box center [421, 240] width 91 height 21
select select "po"
click at [376, 230] on select "Select category... Probill BOL PO" at bounding box center [421, 240] width 91 height 21
click at [489, 245] on input at bounding box center [519, 240] width 91 height 21
paste input "W730094"
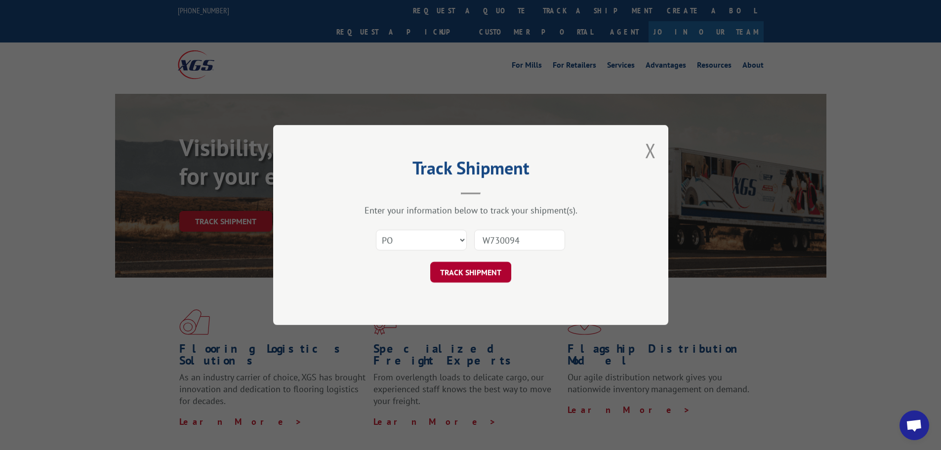
type input "W730094"
click at [469, 269] on button "TRACK SHIPMENT" at bounding box center [470, 272] width 81 height 21
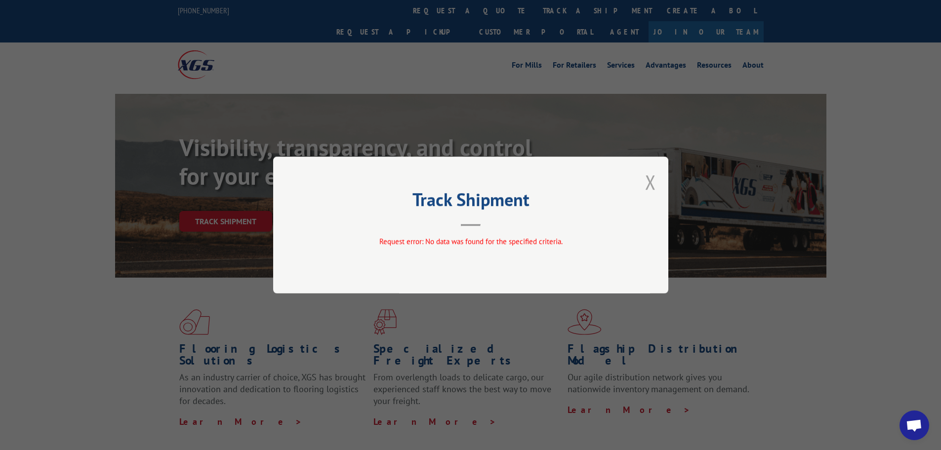
click at [649, 187] on button "Close modal" at bounding box center [650, 182] width 11 height 26
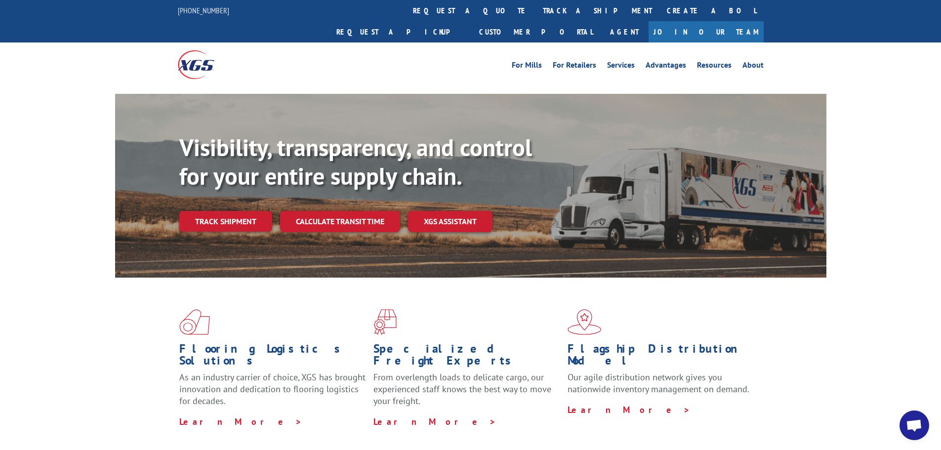
click at [908, 423] on span "Open chat" at bounding box center [914, 426] width 16 height 14
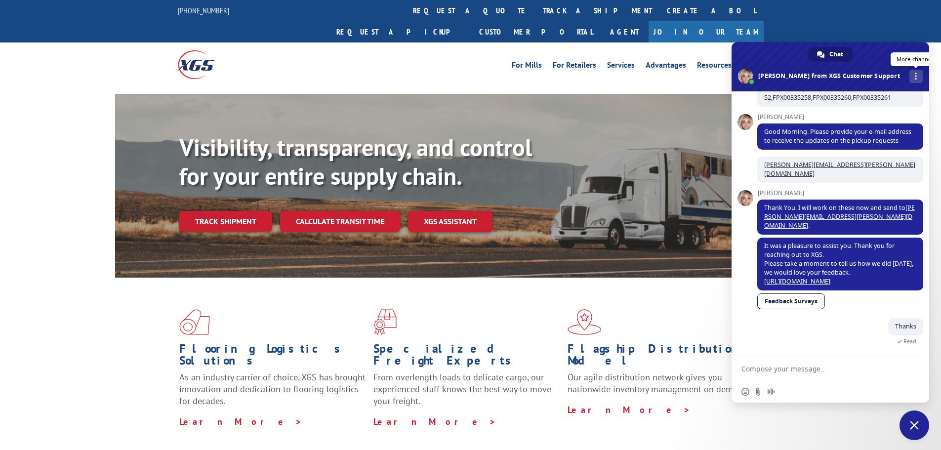
click at [910, 73] on div "More channels" at bounding box center [916, 76] width 13 height 13
click at [828, 55] on div "Chat" at bounding box center [830, 54] width 45 height 15
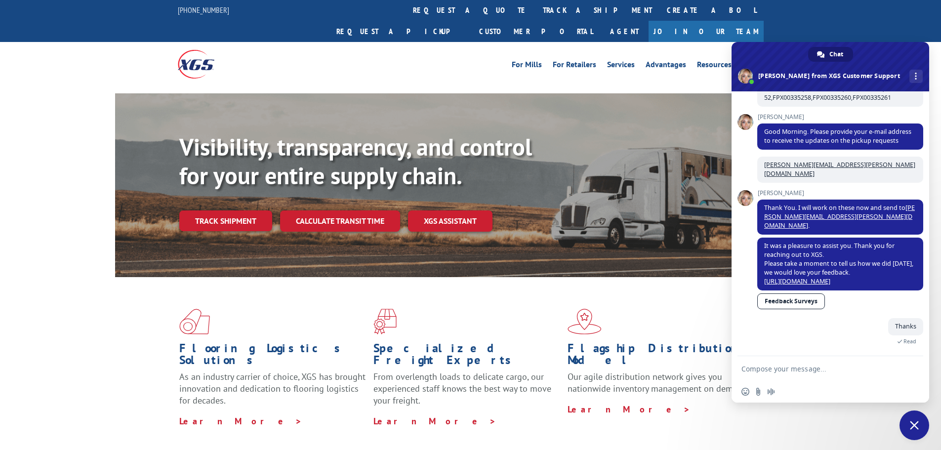
scroll to position [0, 0]
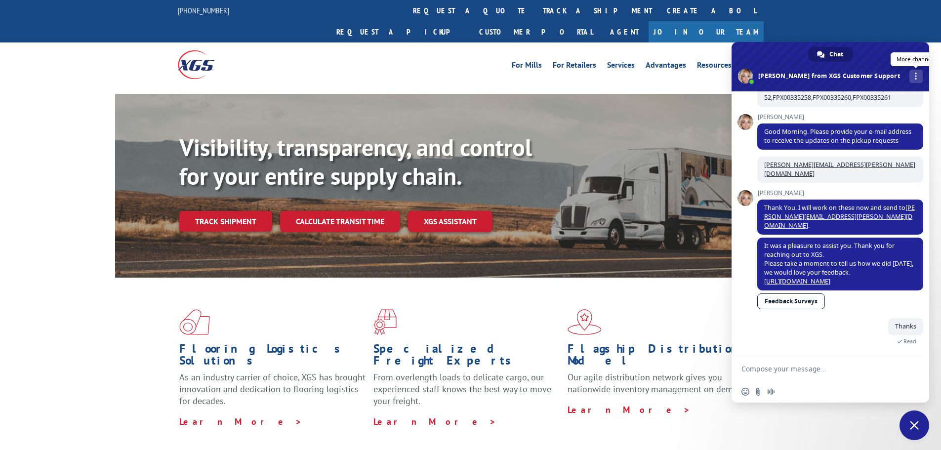
click at [910, 77] on div "More channels" at bounding box center [916, 76] width 13 height 13
click at [839, 101] on span "phone" at bounding box center [839, 98] width 8 height 8
click at [835, 53] on span "Chat" at bounding box center [836, 54] width 14 height 15
click at [910, 74] on div "More channels" at bounding box center [916, 76] width 13 height 13
click at [837, 95] on span "phone" at bounding box center [839, 98] width 8 height 8
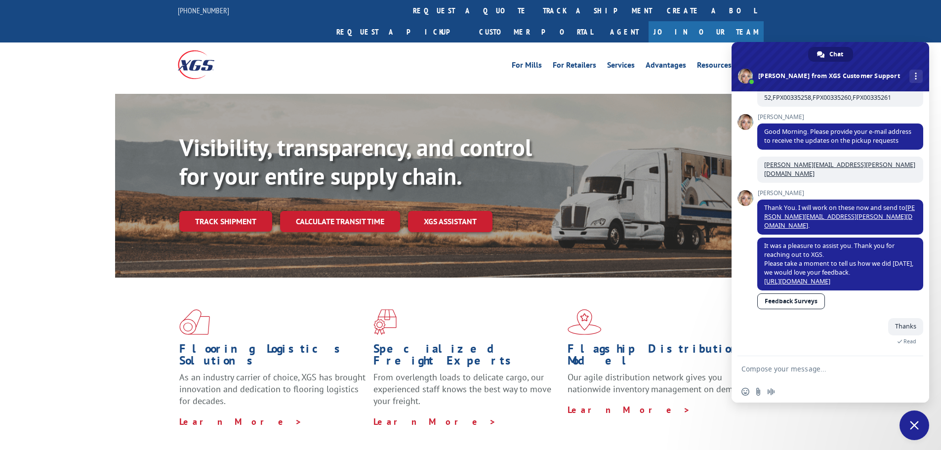
click at [662, 309] on span at bounding box center [665, 322] width 194 height 26
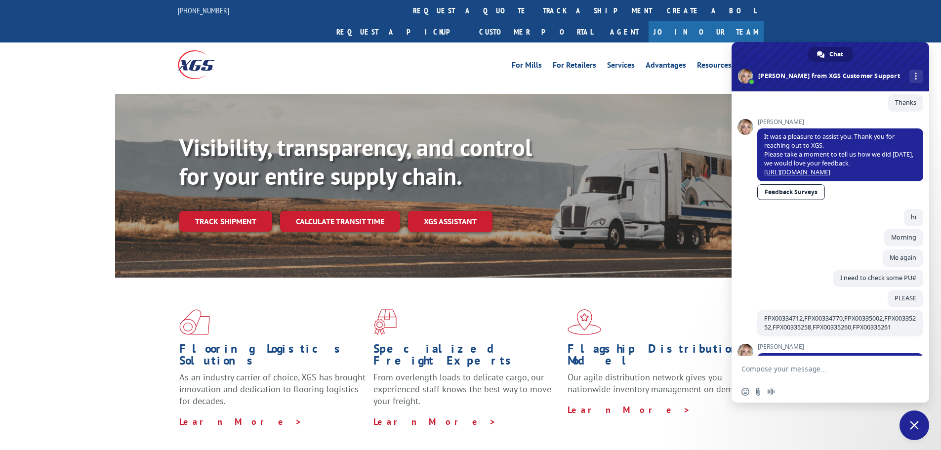
scroll to position [526, 0]
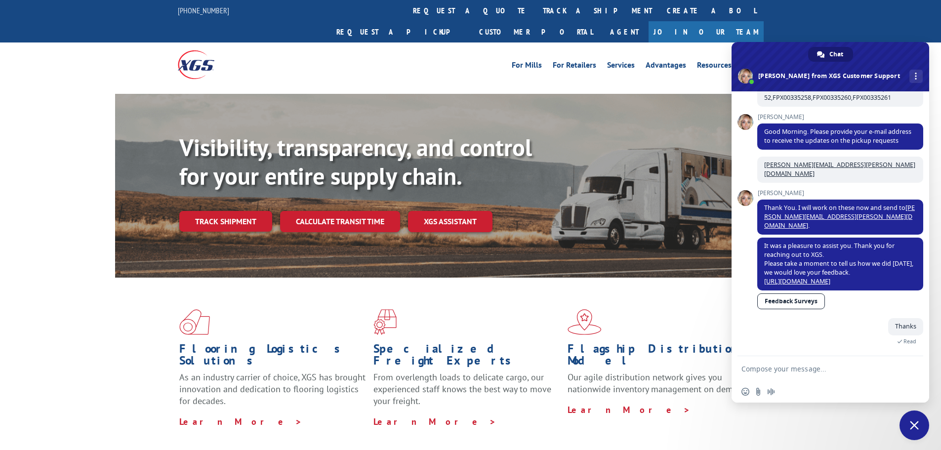
click at [823, 374] on form at bounding box center [820, 369] width 156 height 27
click at [825, 368] on textarea "Compose your message..." at bounding box center [820, 369] width 156 height 9
type textarea "Hello [PERSON_NAME]"
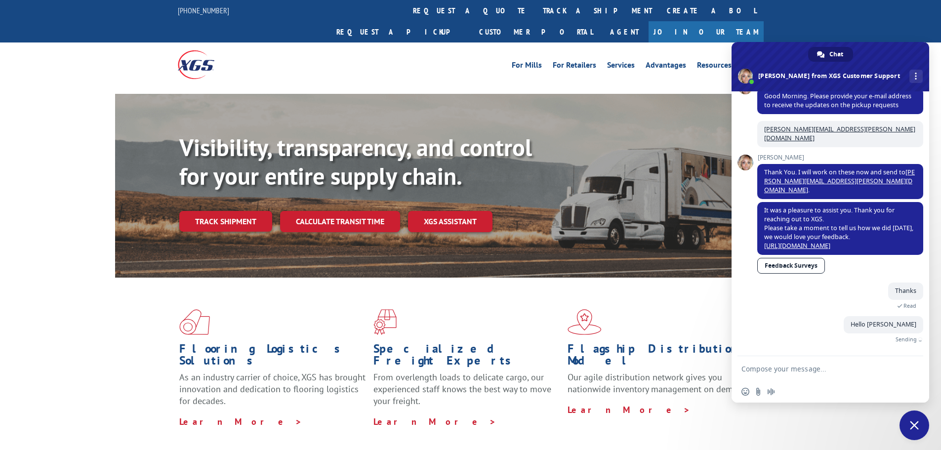
click at [746, 387] on div "Insert an emoji Send a file Audio message" at bounding box center [831, 392] width 198 height 22
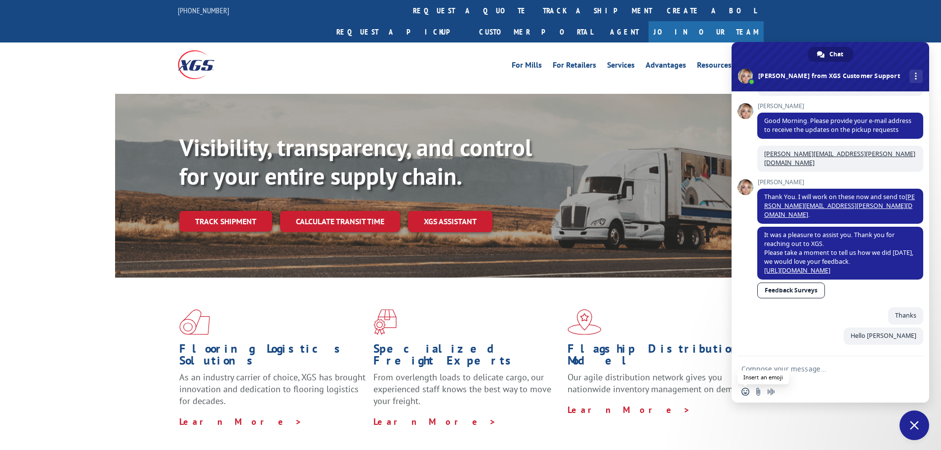
click at [747, 392] on span "Insert an emoji" at bounding box center [746, 392] width 8 height 8
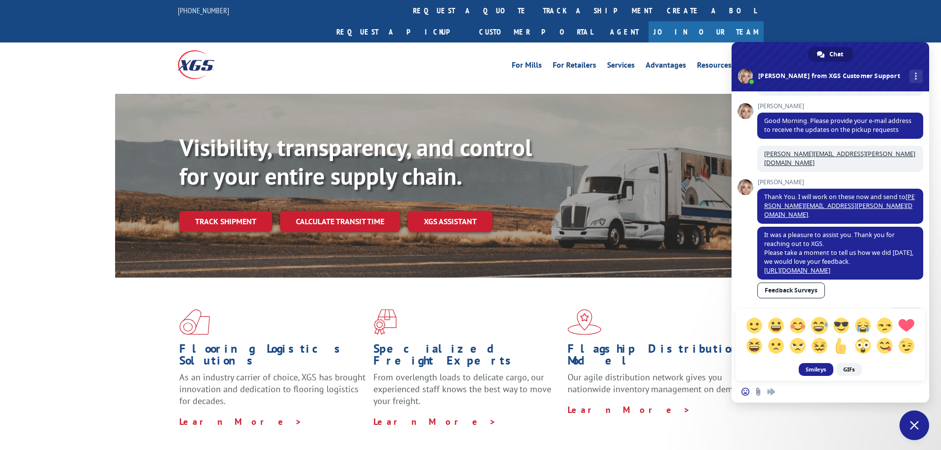
click at [821, 326] on span at bounding box center [819, 325] width 17 height 17
type textarea "x)"
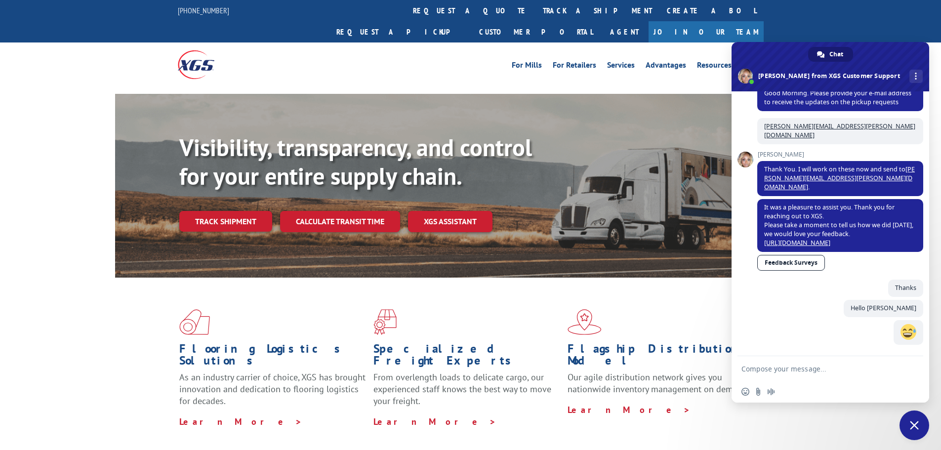
scroll to position [565, 0]
type textarea "Any updates?"
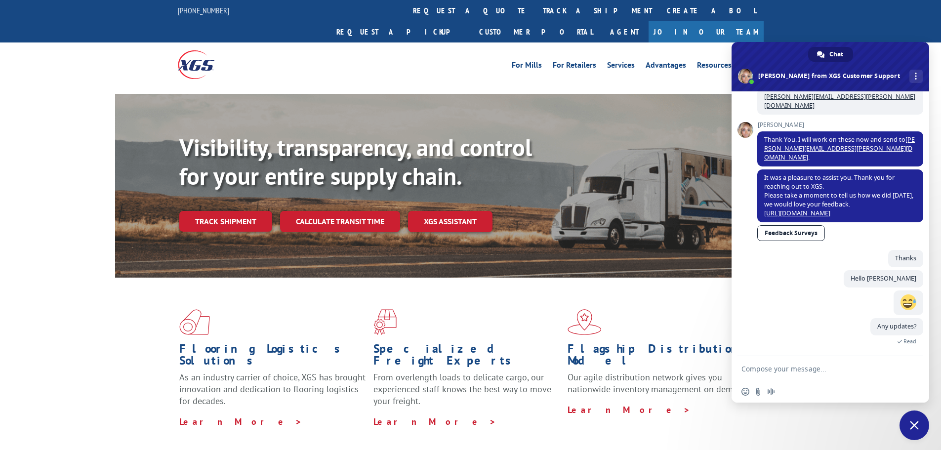
scroll to position [637, 0]
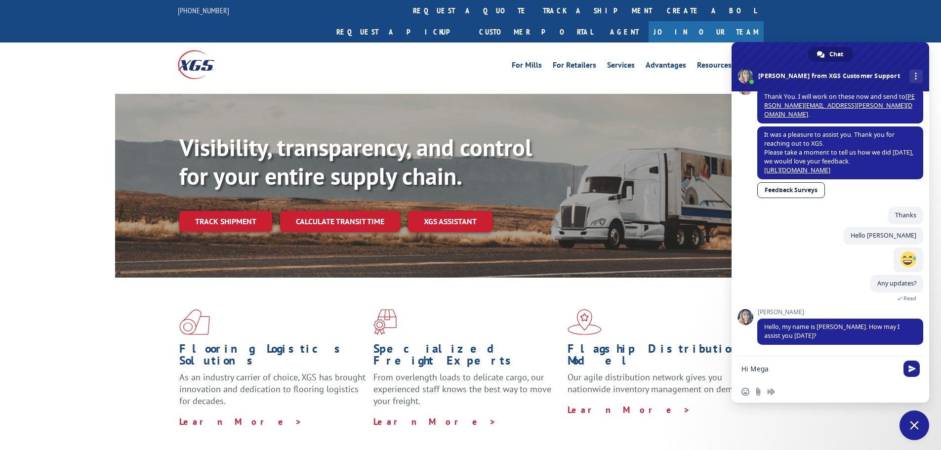
type textarea "Hi [PERSON_NAME]"
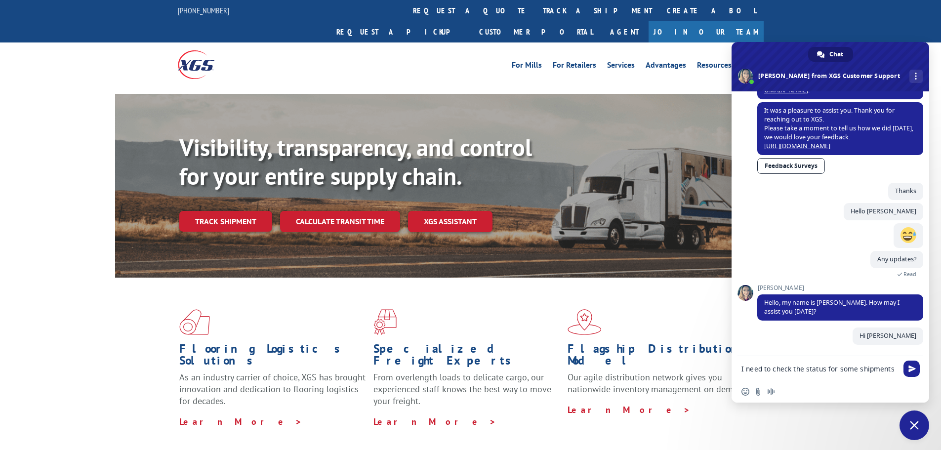
scroll to position [663, 0]
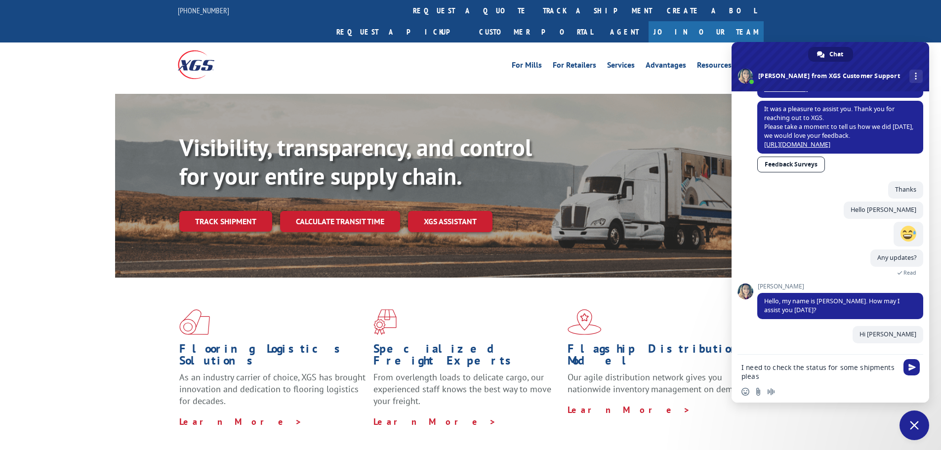
type textarea "I need to check the status for some shipments please"
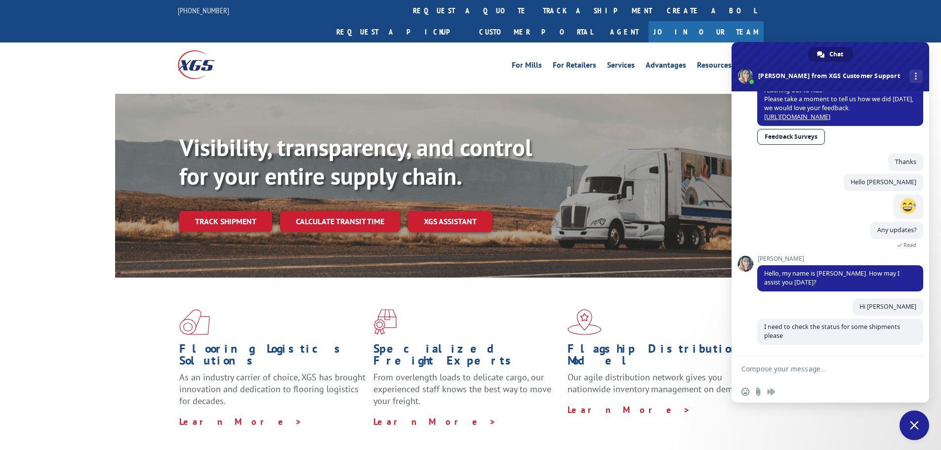
scroll to position [691, 0]
paste textarea "FPX00334712"
paste textarea "FPX00335252"
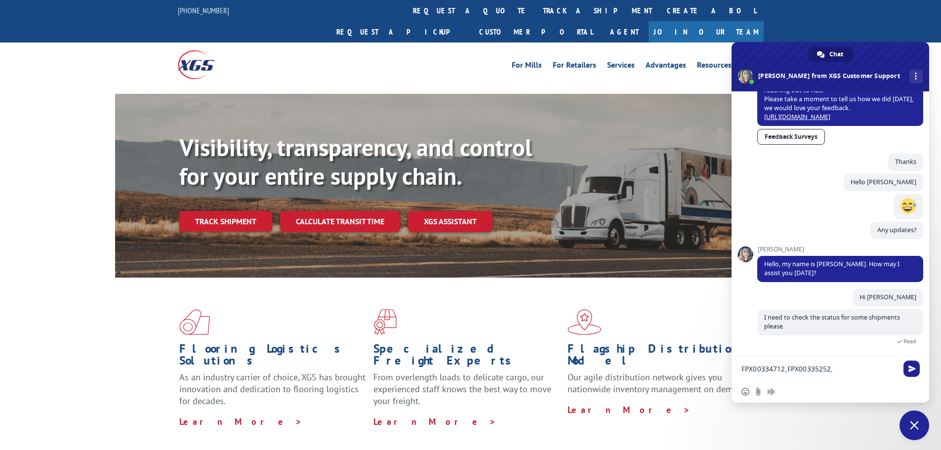
paste textarea "FPX00335258"
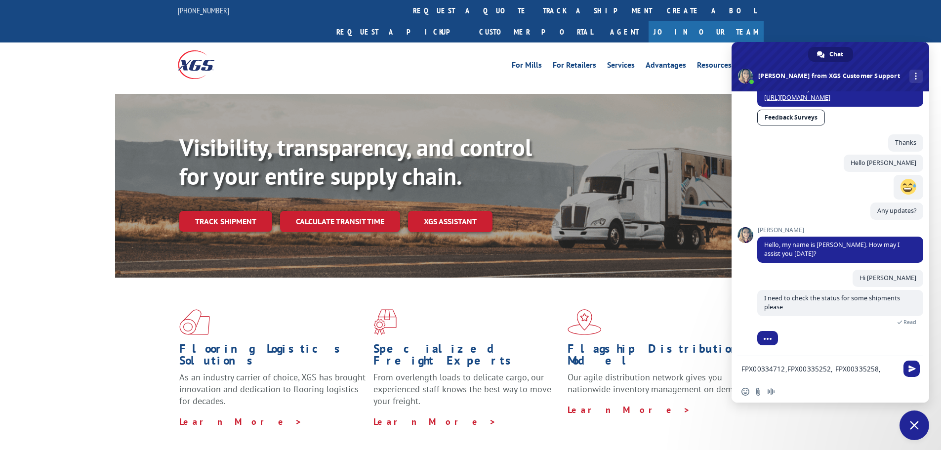
scroll to position [734, 0]
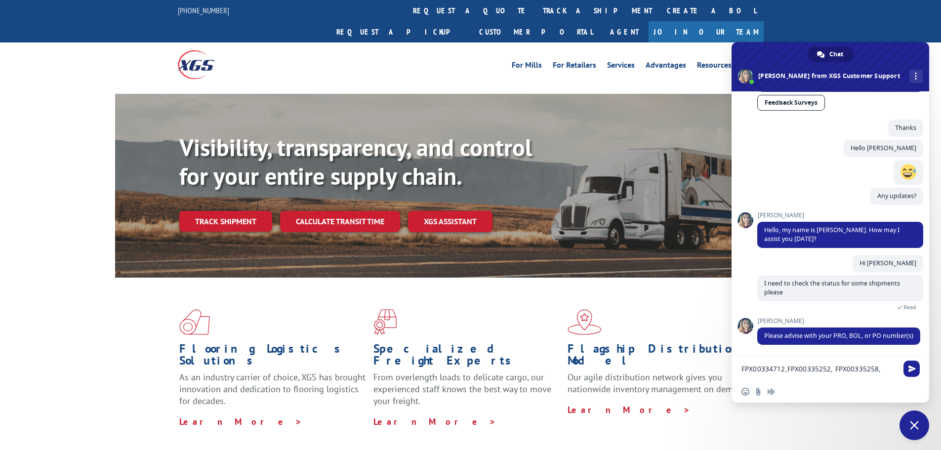
paste textarea "FPX00335260"
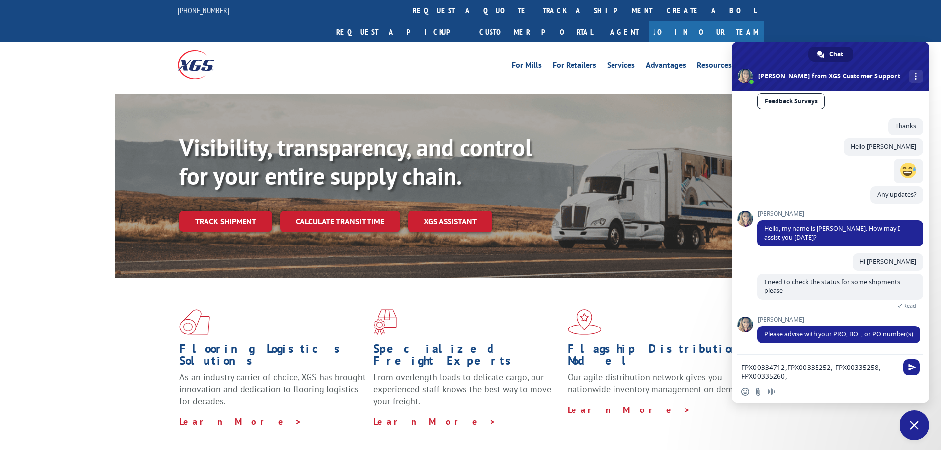
paste textarea "FPX00335261"
type textarea "FPX00334712,FPX00335252, FPX00335258, FPX00335260, FPX00335261"
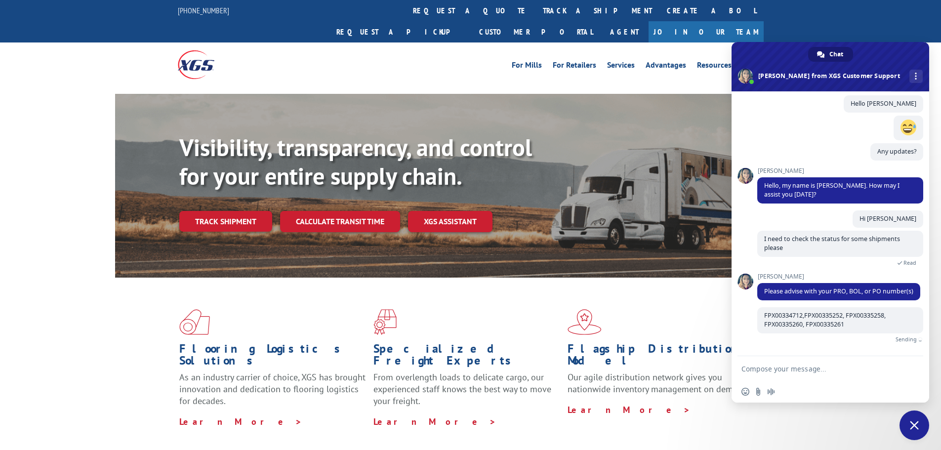
scroll to position [767, 0]
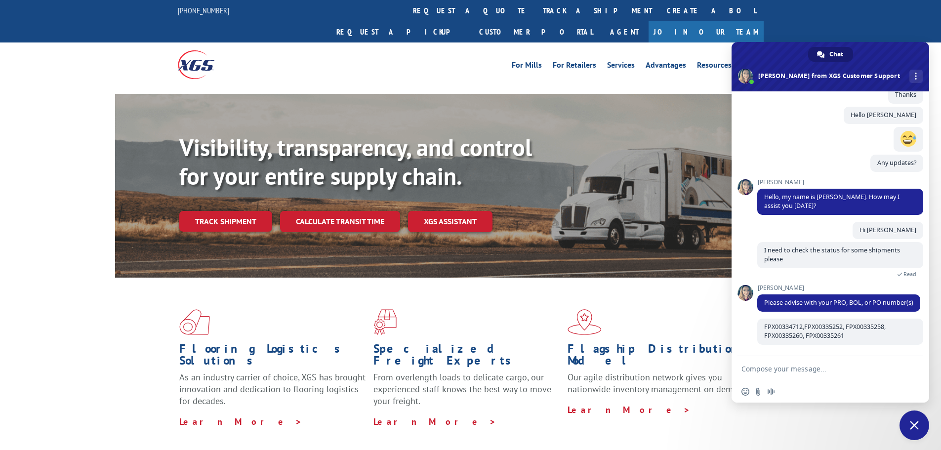
click at [829, 370] on textarea "Compose your message..." at bounding box center [820, 369] width 156 height 9
type textarea "It is really urgent"
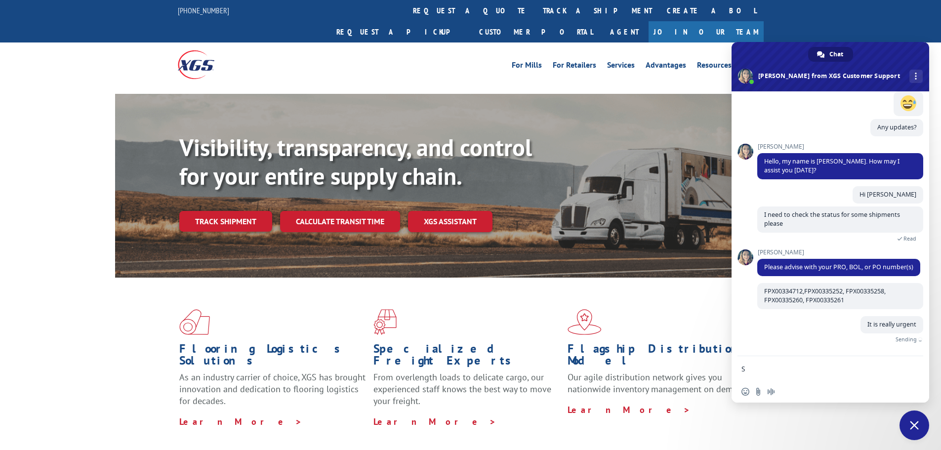
scroll to position [787, 0]
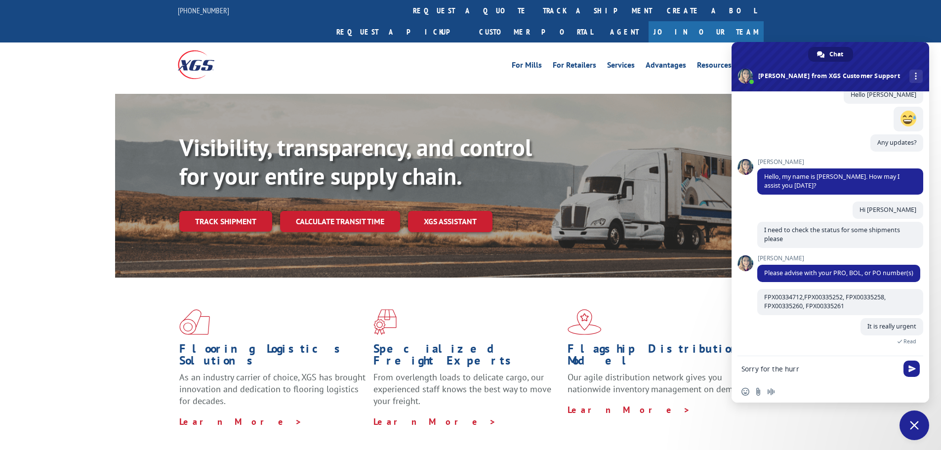
type textarea "Sorry for the hurry"
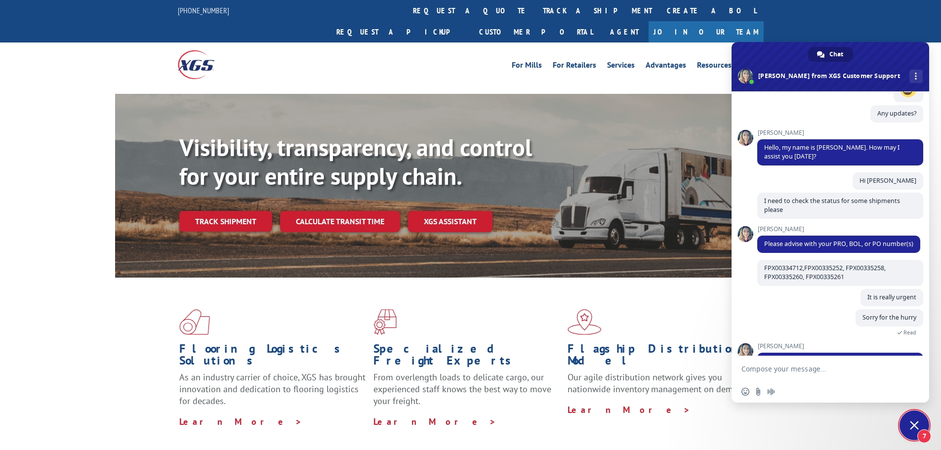
scroll to position [1052, 0]
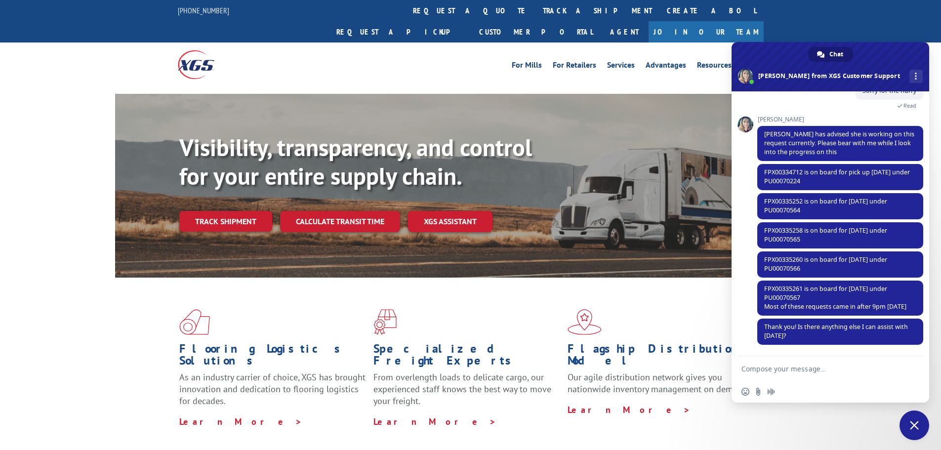
click at [795, 372] on textarea "Compose your message..." at bounding box center [820, 369] width 156 height 9
type textarea "Thanks"
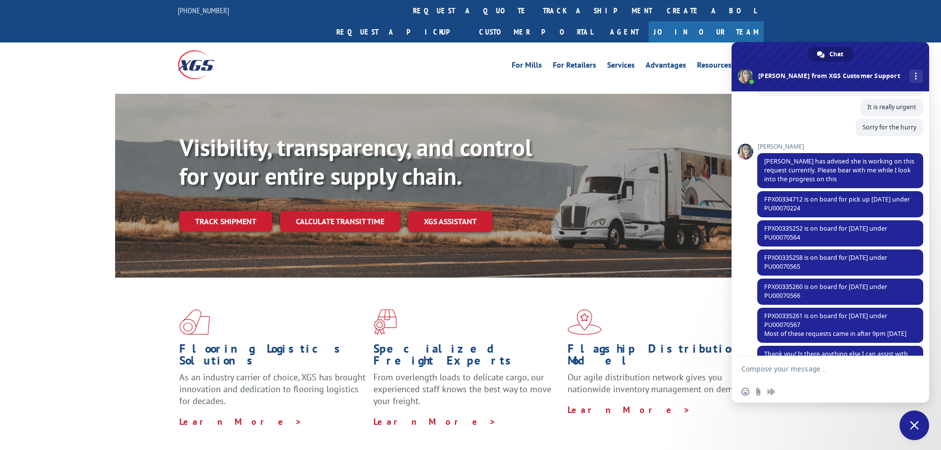
scroll to position [1146, 0]
